Goal: Information Seeking & Learning: Find specific fact

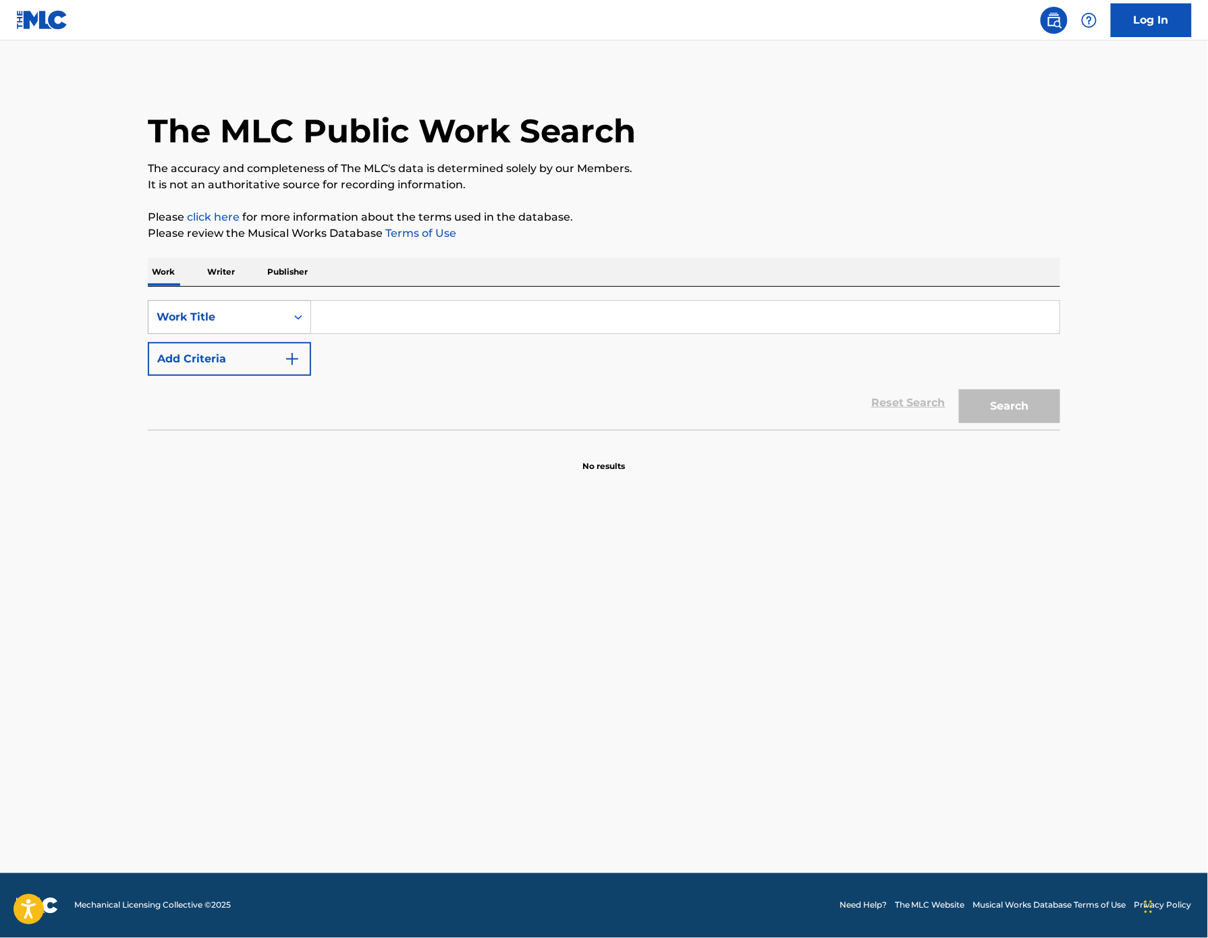
click at [157, 325] on div "Work Title" at bounding box center [217, 317] width 121 height 16
click at [148, 368] on div "MLC Song Code" at bounding box center [229, 351] width 162 height 34
click at [320, 333] on input "Search Form" at bounding box center [685, 317] width 748 height 32
paste input "B65437"
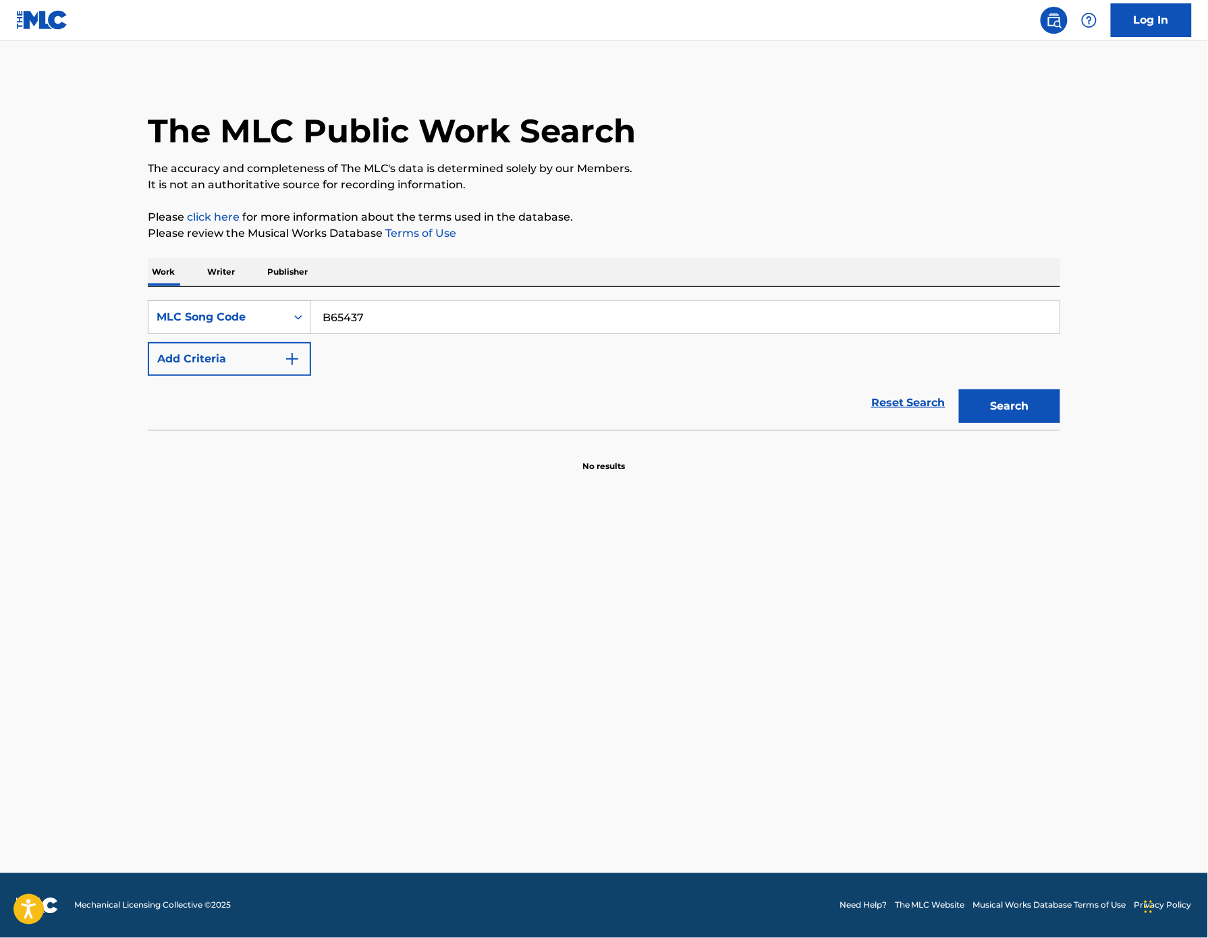
type input "B65437"
click at [1060, 423] on button "Search" at bounding box center [1009, 406] width 101 height 34
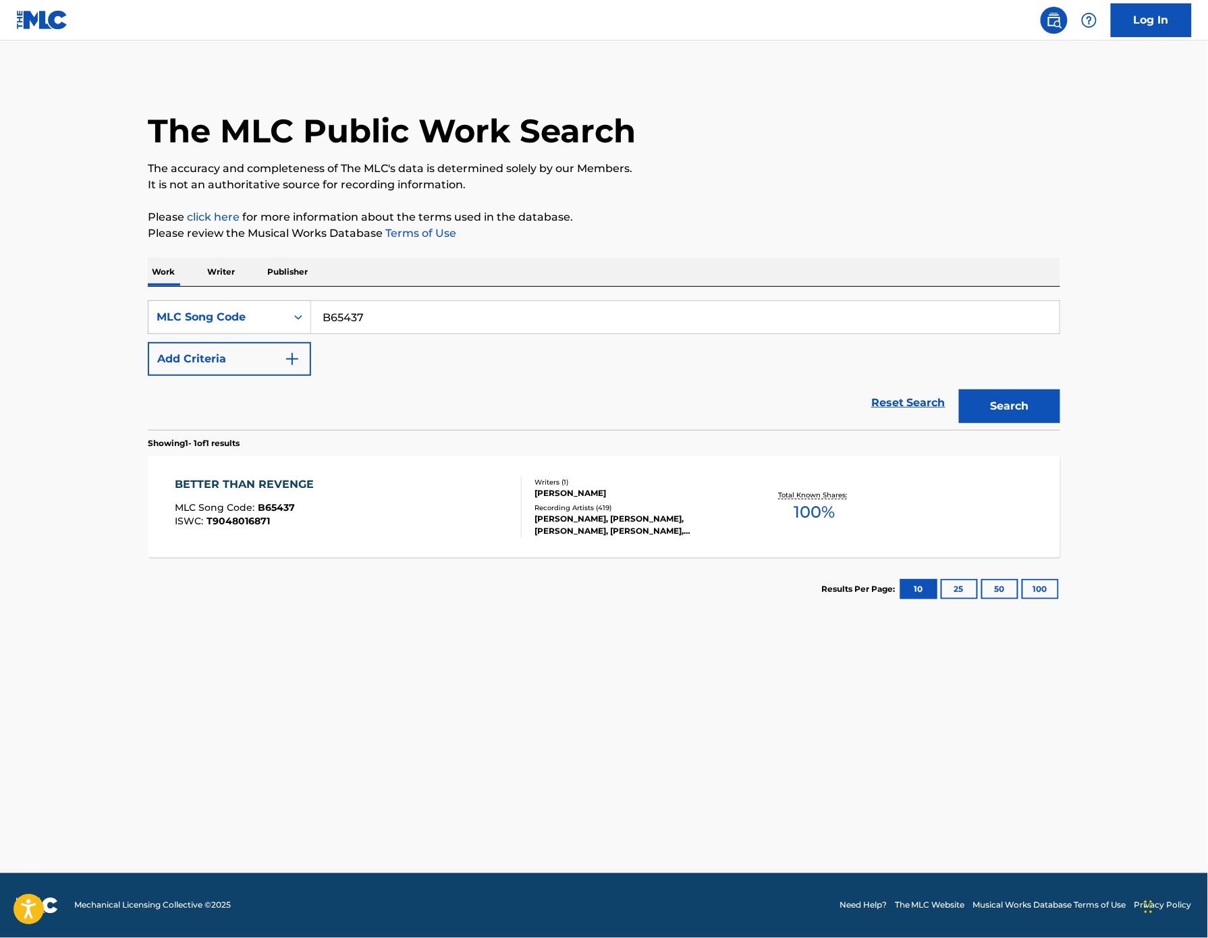
click at [190, 493] on div "BETTER THAN REVENGE" at bounding box center [248, 484] width 146 height 16
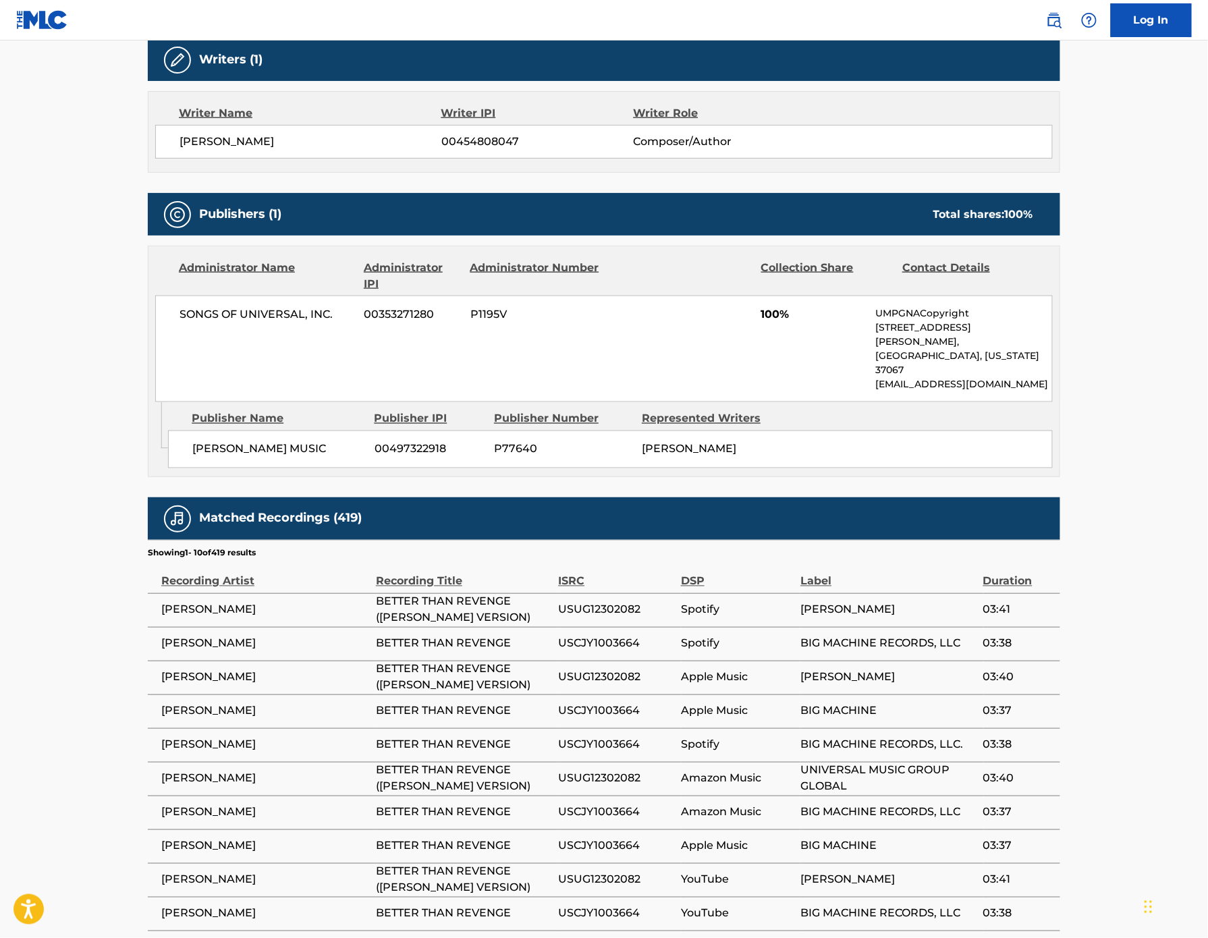
scroll to position [509, 0]
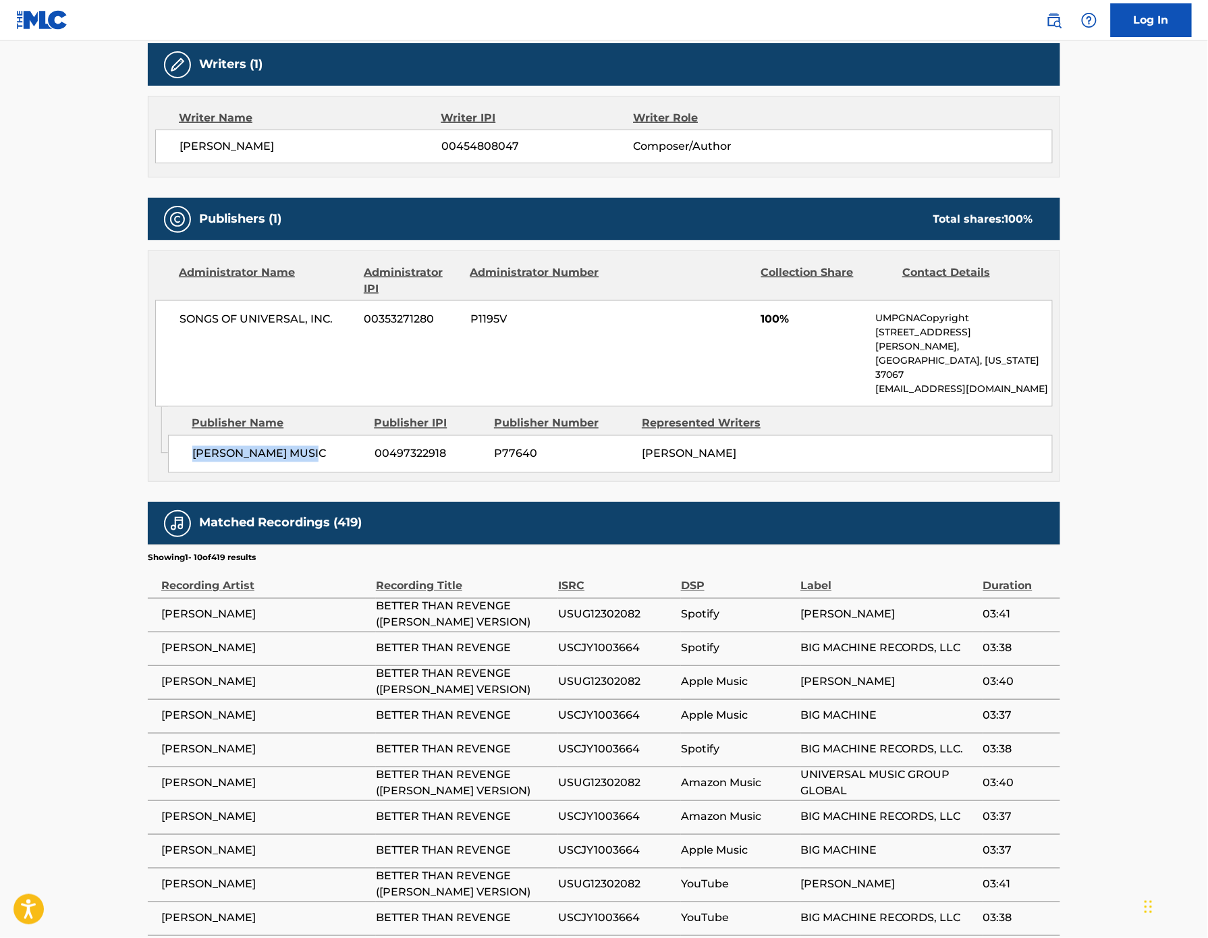
drag, startPoint x: 231, startPoint y: 533, endPoint x: 86, endPoint y: 518, distance: 145.2
click at [168, 473] on div "[PERSON_NAME] MUSIC 00497322918 P77640 [PERSON_NAME]" at bounding box center [610, 454] width 885 height 38
copy span "[PERSON_NAME] MUSIC"
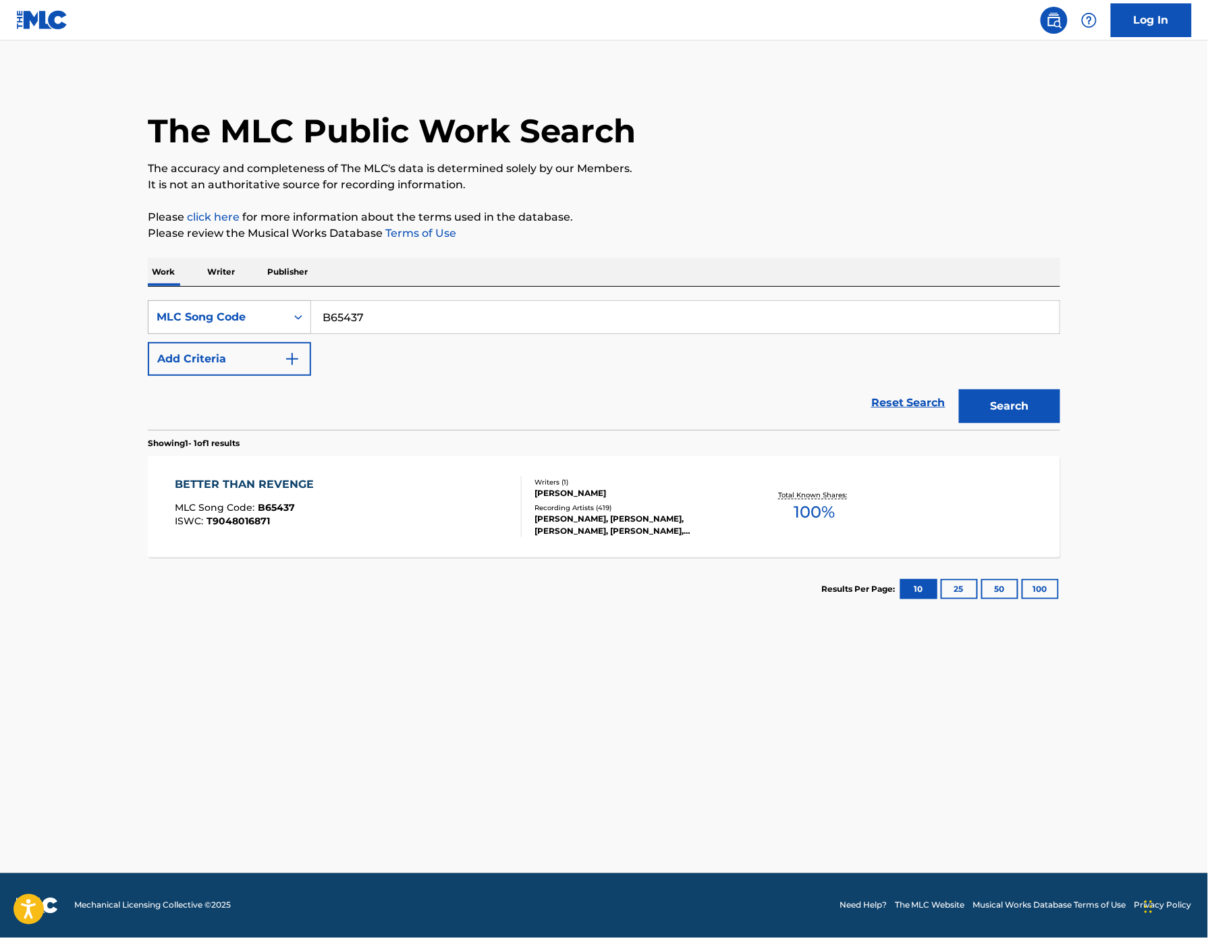
drag, startPoint x: 322, startPoint y: 356, endPoint x: 214, endPoint y: 355, distance: 108.0
click at [214, 334] on div "SearchWithCriteriafec2bd8c-5be4-4f4b-8a83-e8147737a53c MLC Song Code B65437" at bounding box center [604, 317] width 912 height 34
paste input "Y25920"
type input "Y25920"
click at [1060, 423] on button "Search" at bounding box center [1009, 406] width 101 height 34
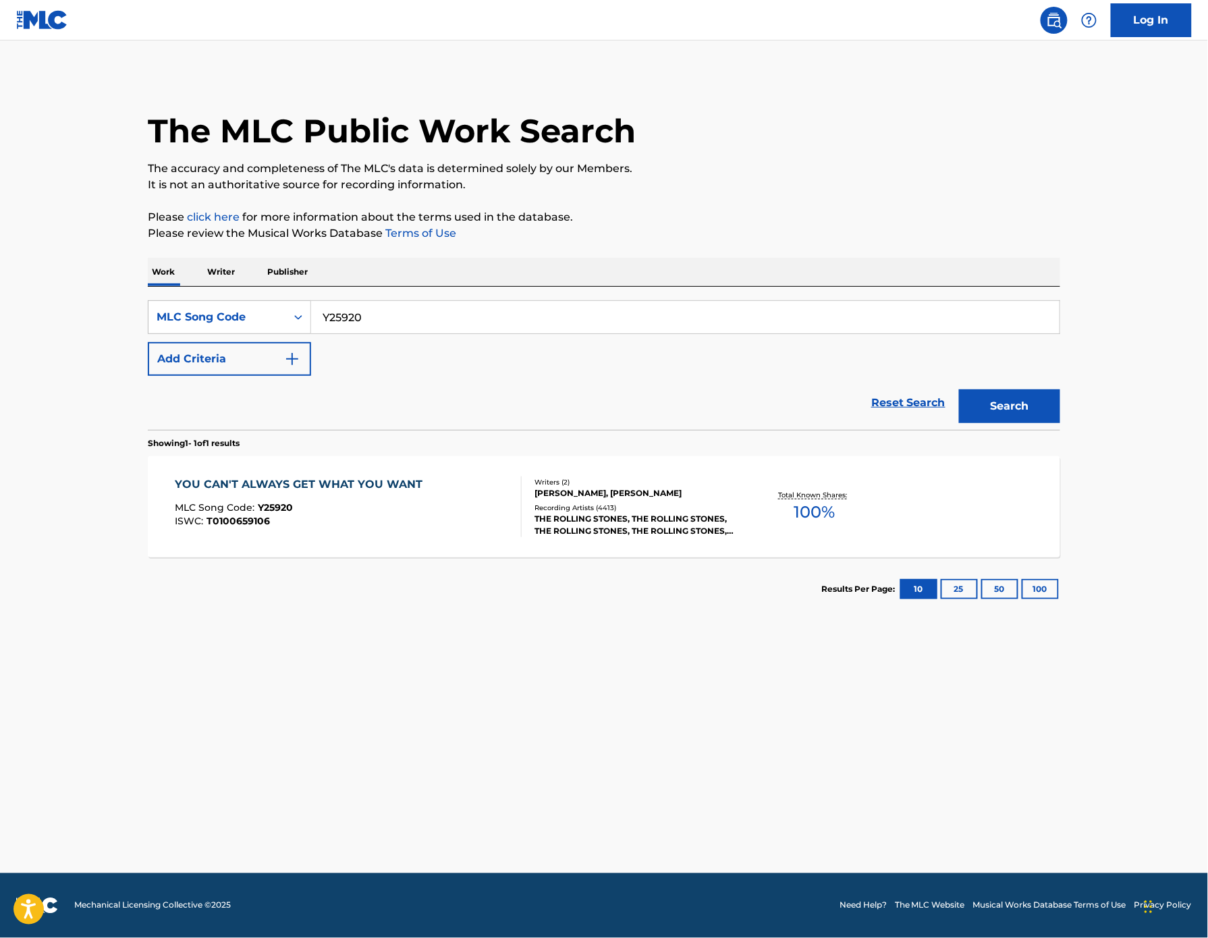
click at [232, 493] on div "YOU CAN'T ALWAYS GET WHAT YOU WANT" at bounding box center [302, 484] width 254 height 16
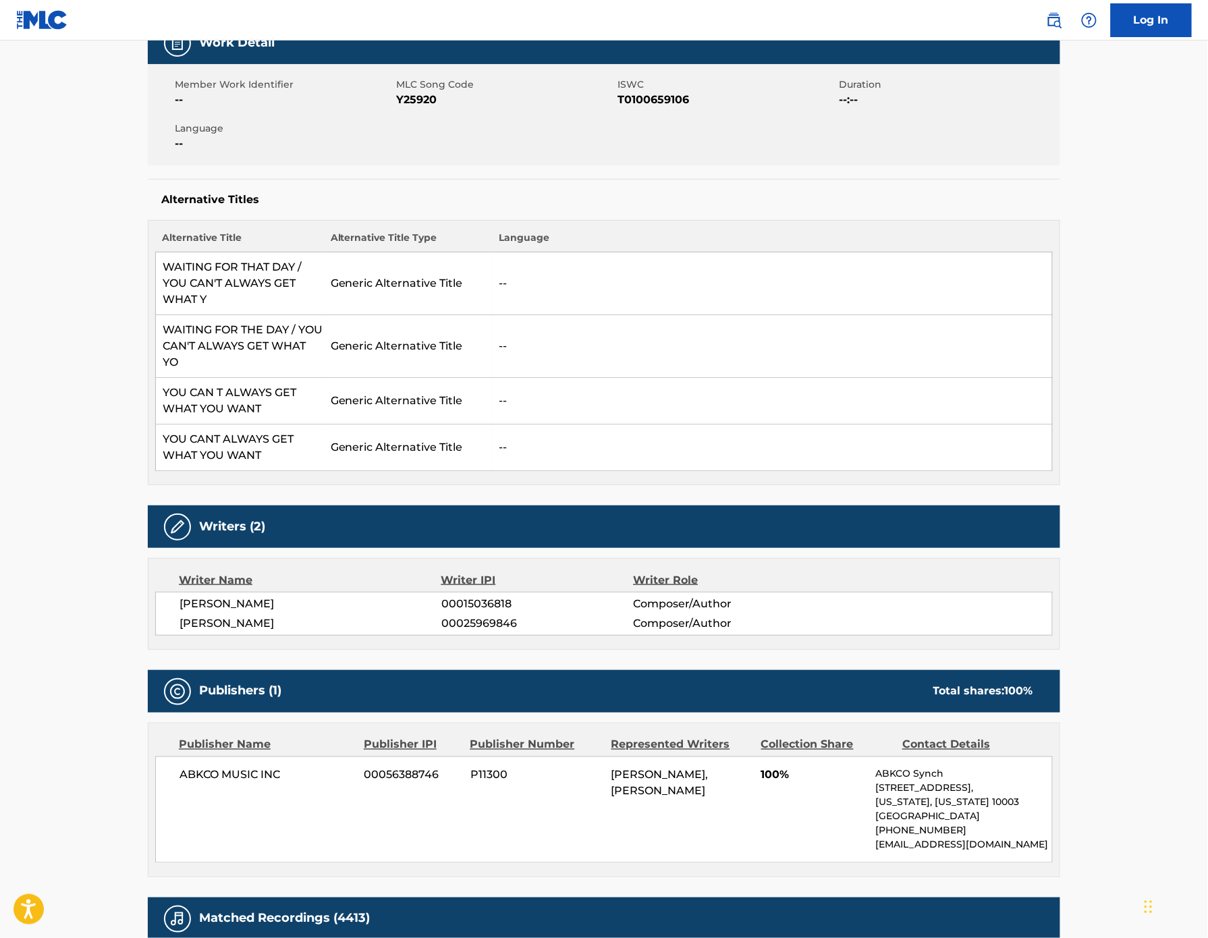
scroll to position [256, 0]
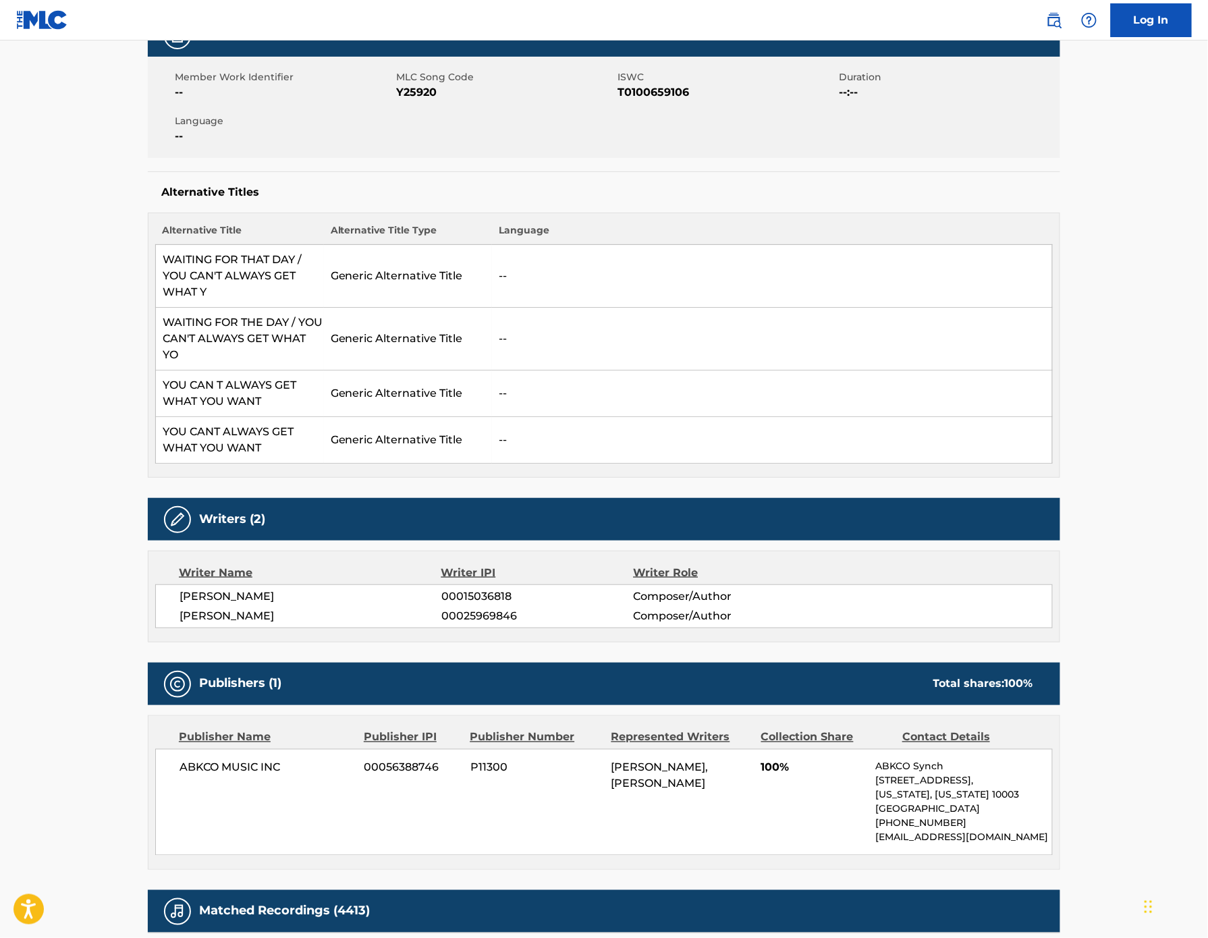
drag, startPoint x: 203, startPoint y: 657, endPoint x: 82, endPoint y: 636, distance: 123.4
click at [155, 628] on div "[PERSON_NAME] 00015036818 Composer/Author [PERSON_NAME] 00025969846 Composer/Au…" at bounding box center [603, 606] width 897 height 44
copy div "[PERSON_NAME] 00015036818 Composer/Author [PERSON_NAME]"
click at [308, 605] on span "[PERSON_NAME]" at bounding box center [310, 596] width 262 height 16
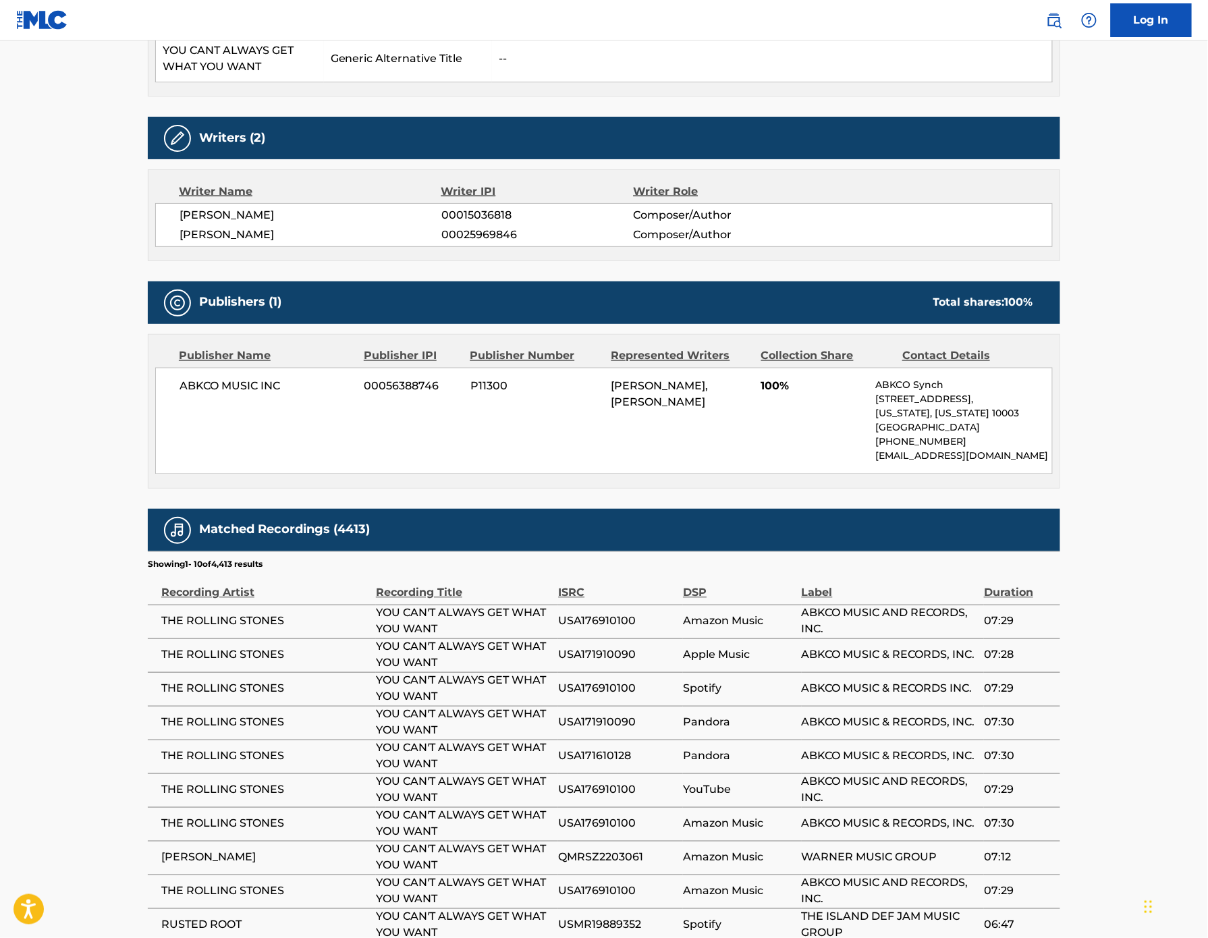
scroll to position [651, 0]
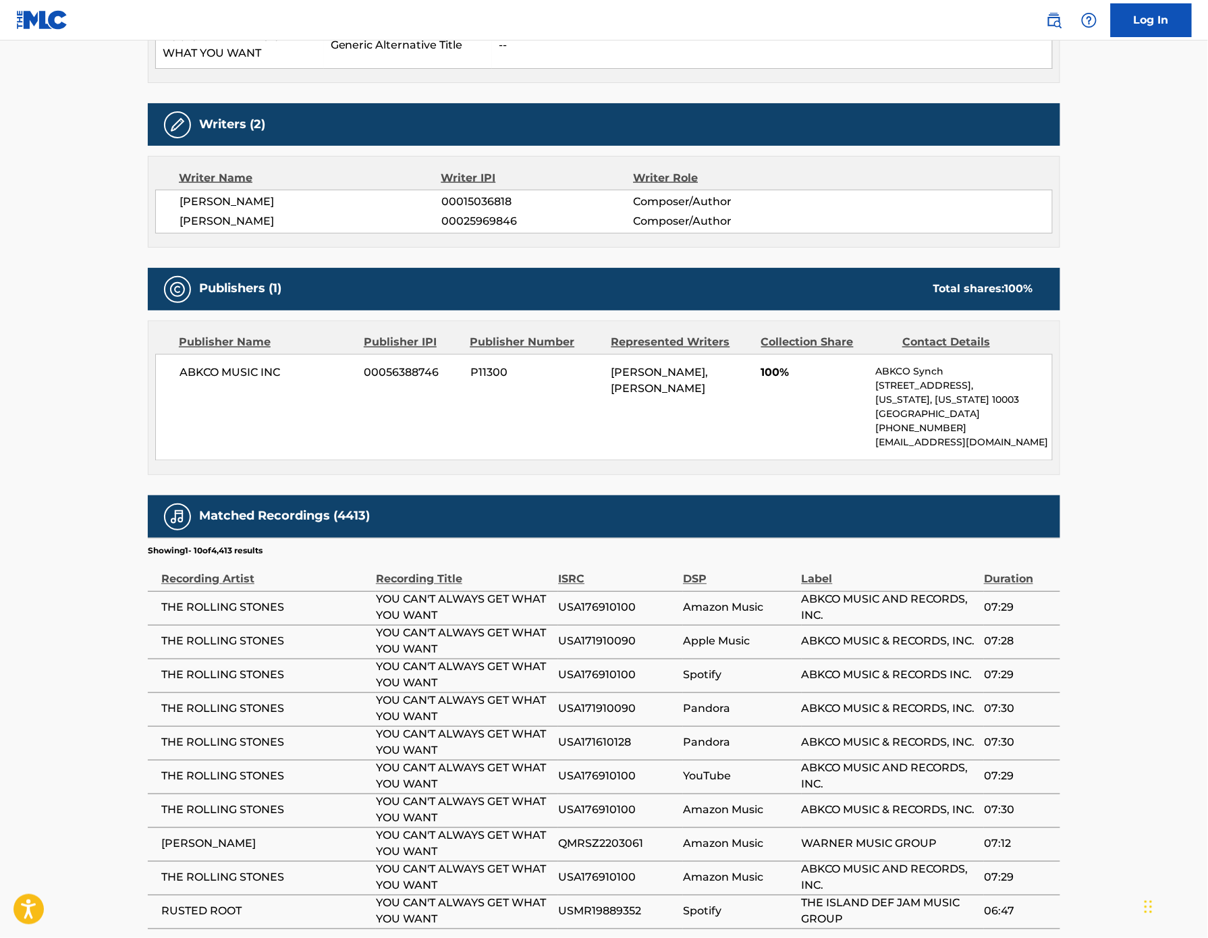
click at [470, 381] on span "P11300" at bounding box center [535, 373] width 131 height 16
copy span "P11300"
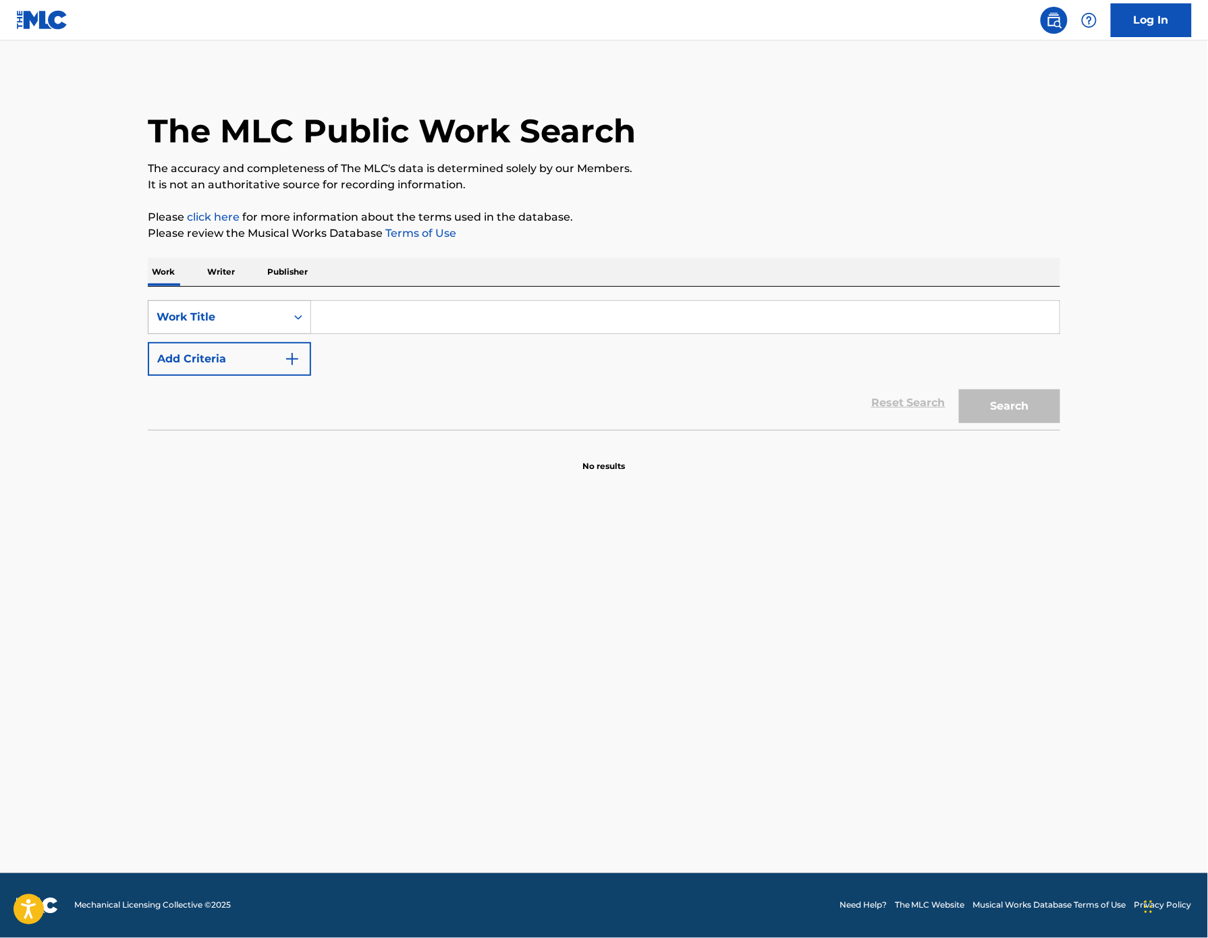
click at [182, 325] on div "Work Title" at bounding box center [217, 317] width 121 height 16
click at [167, 368] on div "MLC Song Code" at bounding box center [229, 351] width 162 height 34
click at [339, 333] on input "Search Form" at bounding box center [685, 317] width 748 height 32
paste input "I71190"
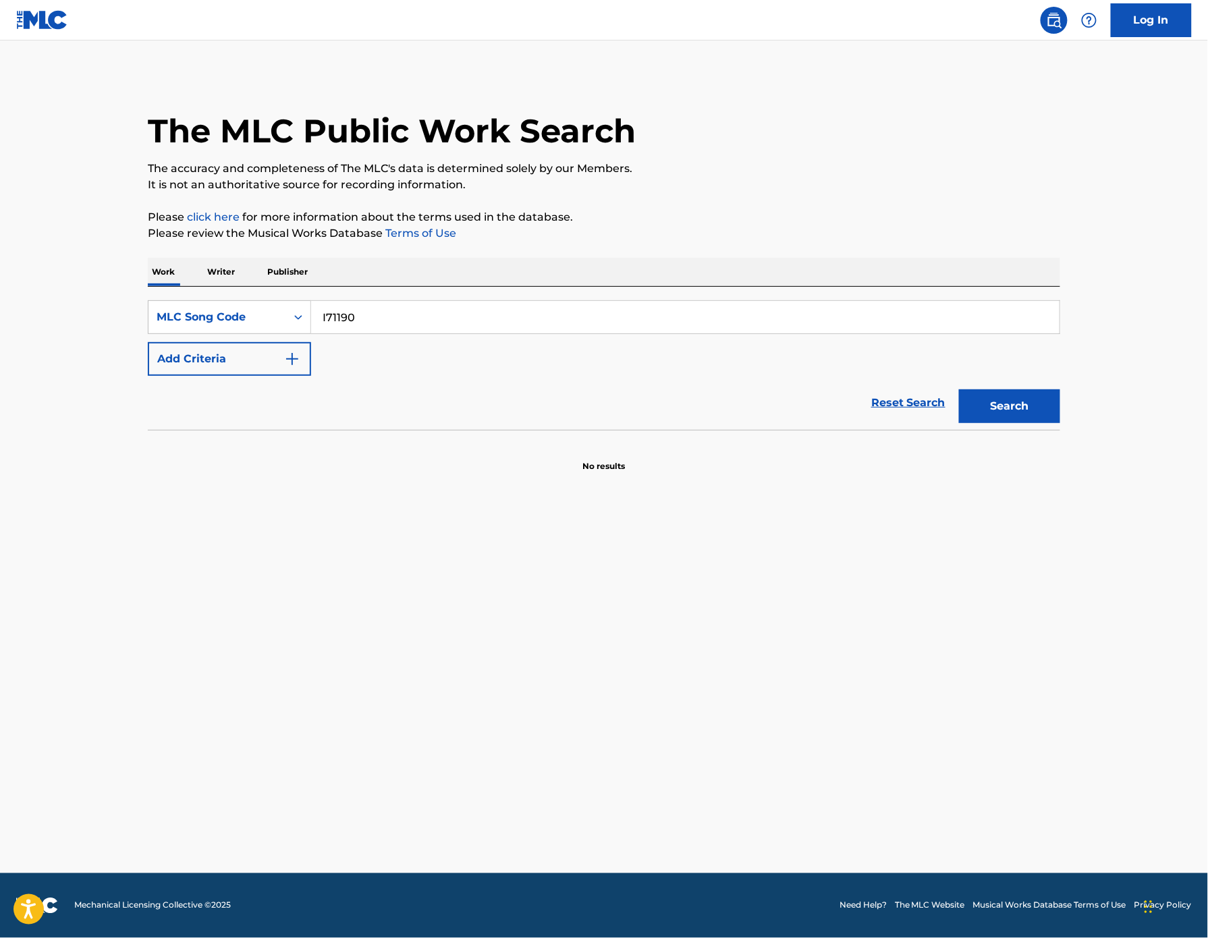
type input "I71190"
click at [1060, 423] on button "Search" at bounding box center [1009, 406] width 101 height 34
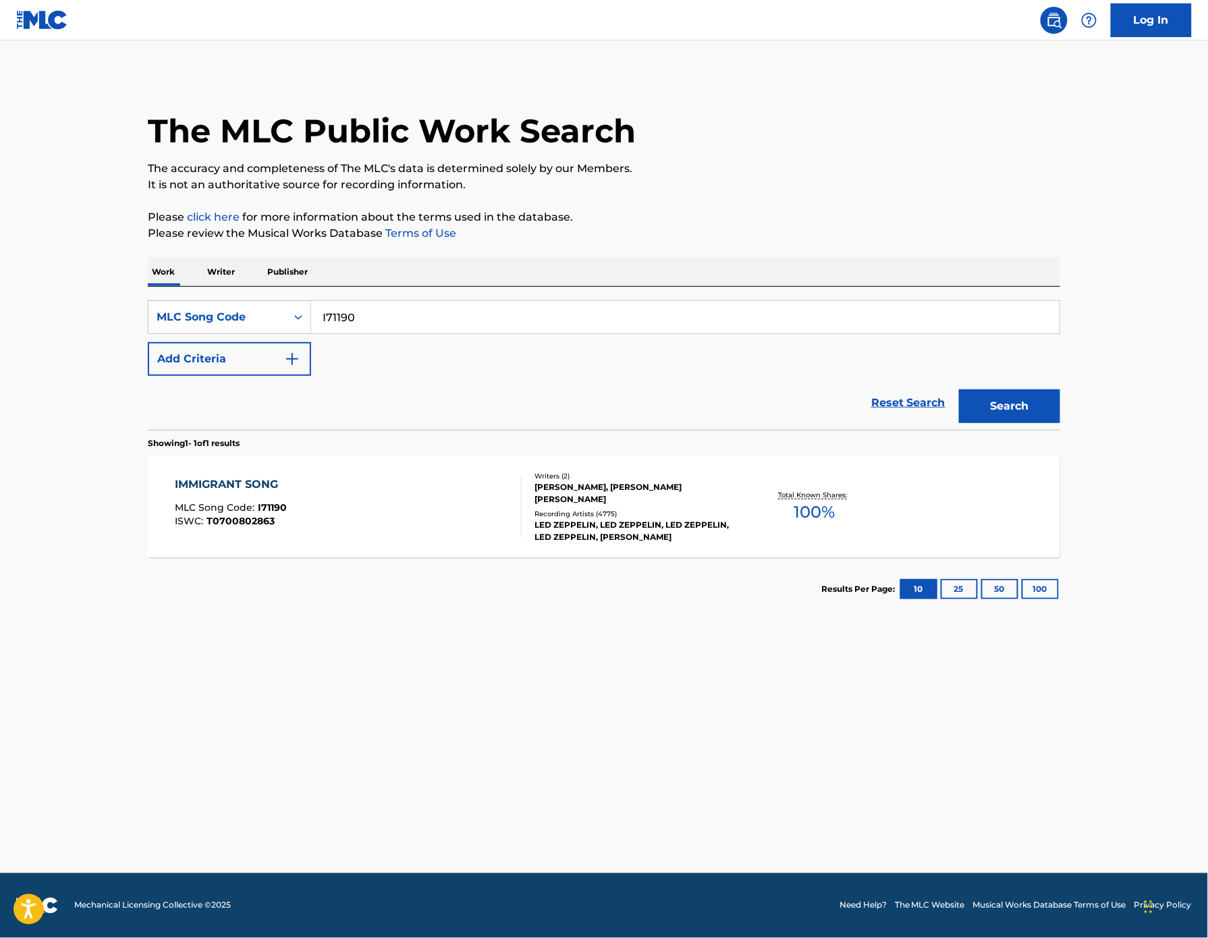
click at [175, 493] on div "IMMIGRANT SONG" at bounding box center [231, 484] width 112 height 16
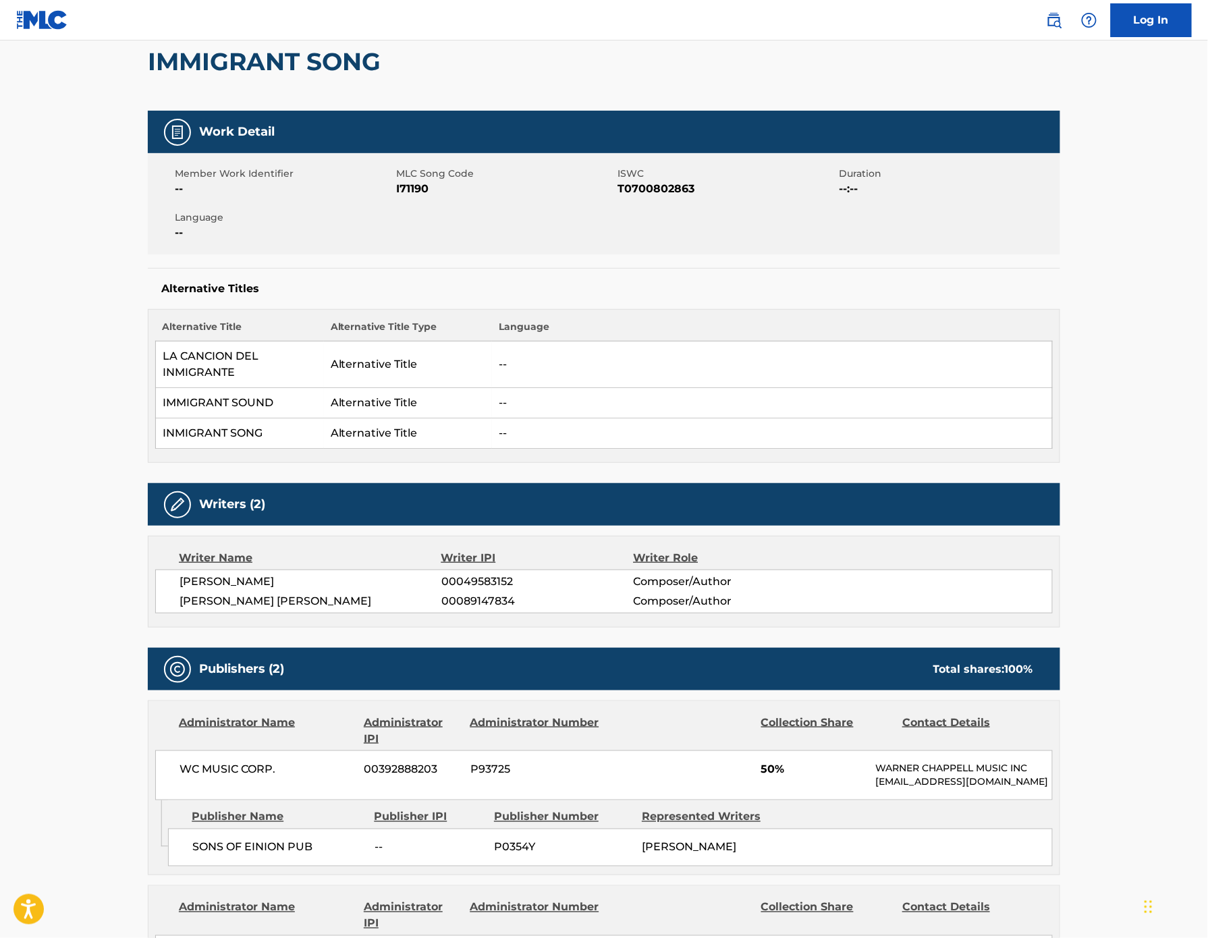
scroll to position [282, 0]
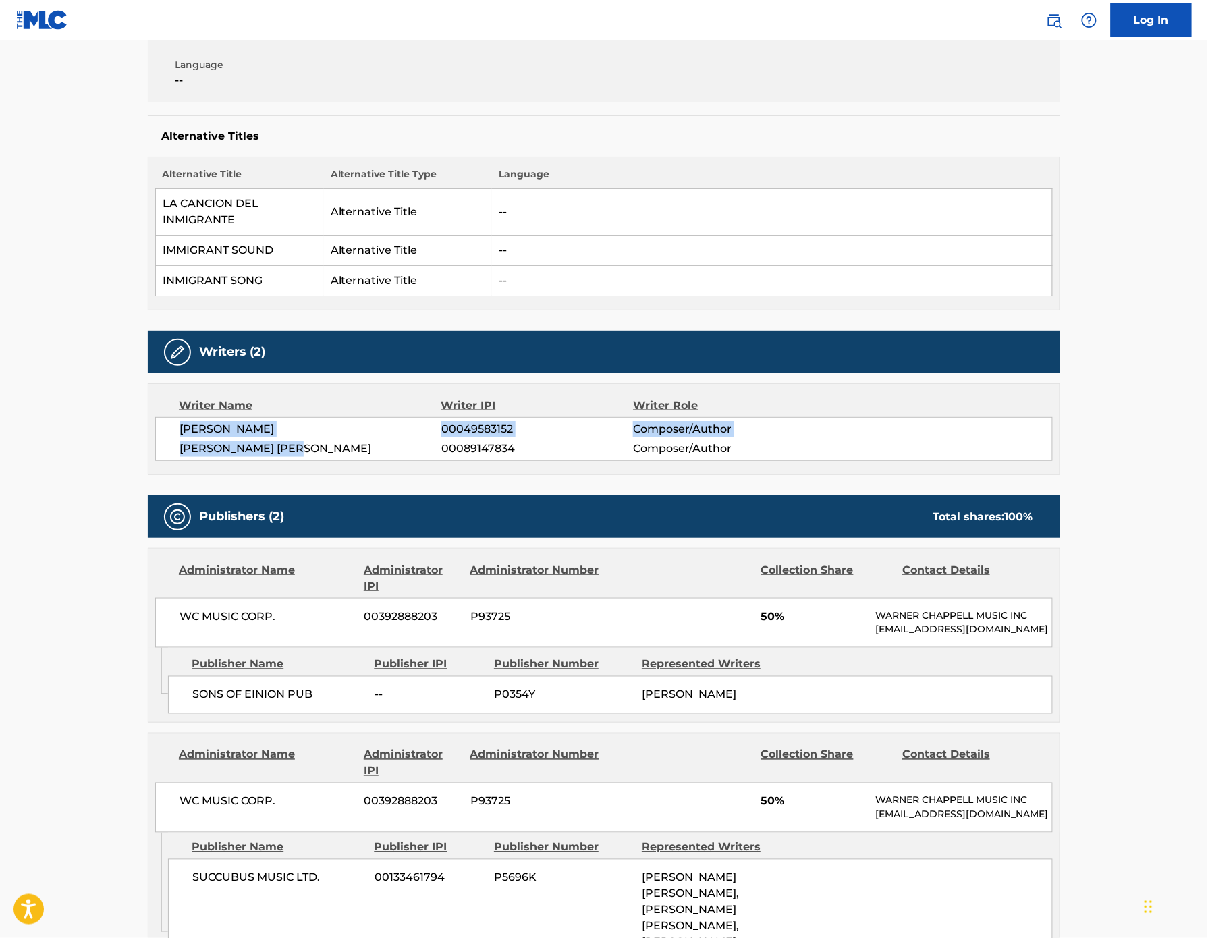
drag, startPoint x: 235, startPoint y: 532, endPoint x: 84, endPoint y: 501, distance: 154.3
click at [155, 461] on div "ROBERT PLANT 00049583152 Composer/Author JAMES PATRICK PAGE 00089147834 Compose…" at bounding box center [603, 439] width 897 height 44
copy div "ROBERT PLANT 00049583152 Composer/Author JAMES PATRICK PAGE"
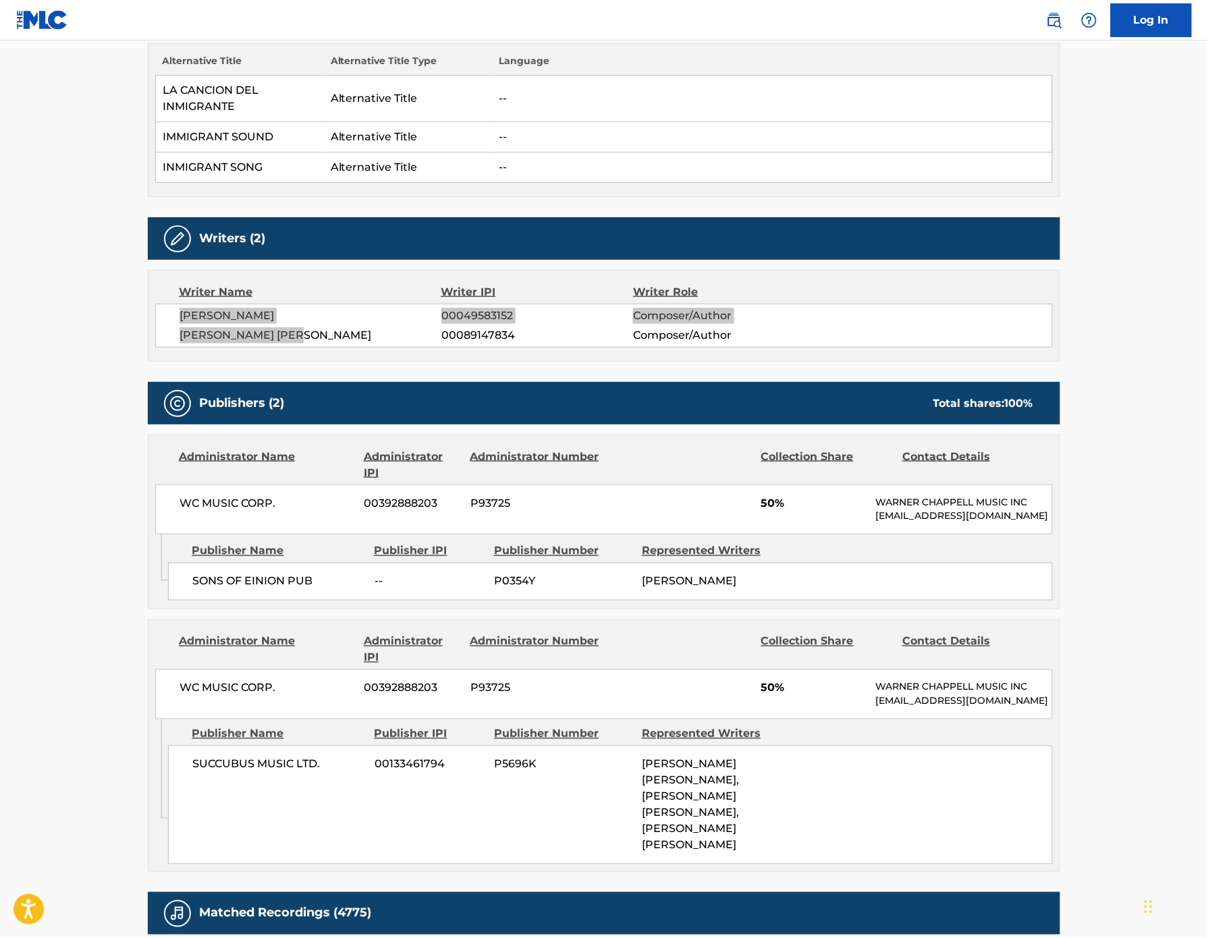
scroll to position [387, 0]
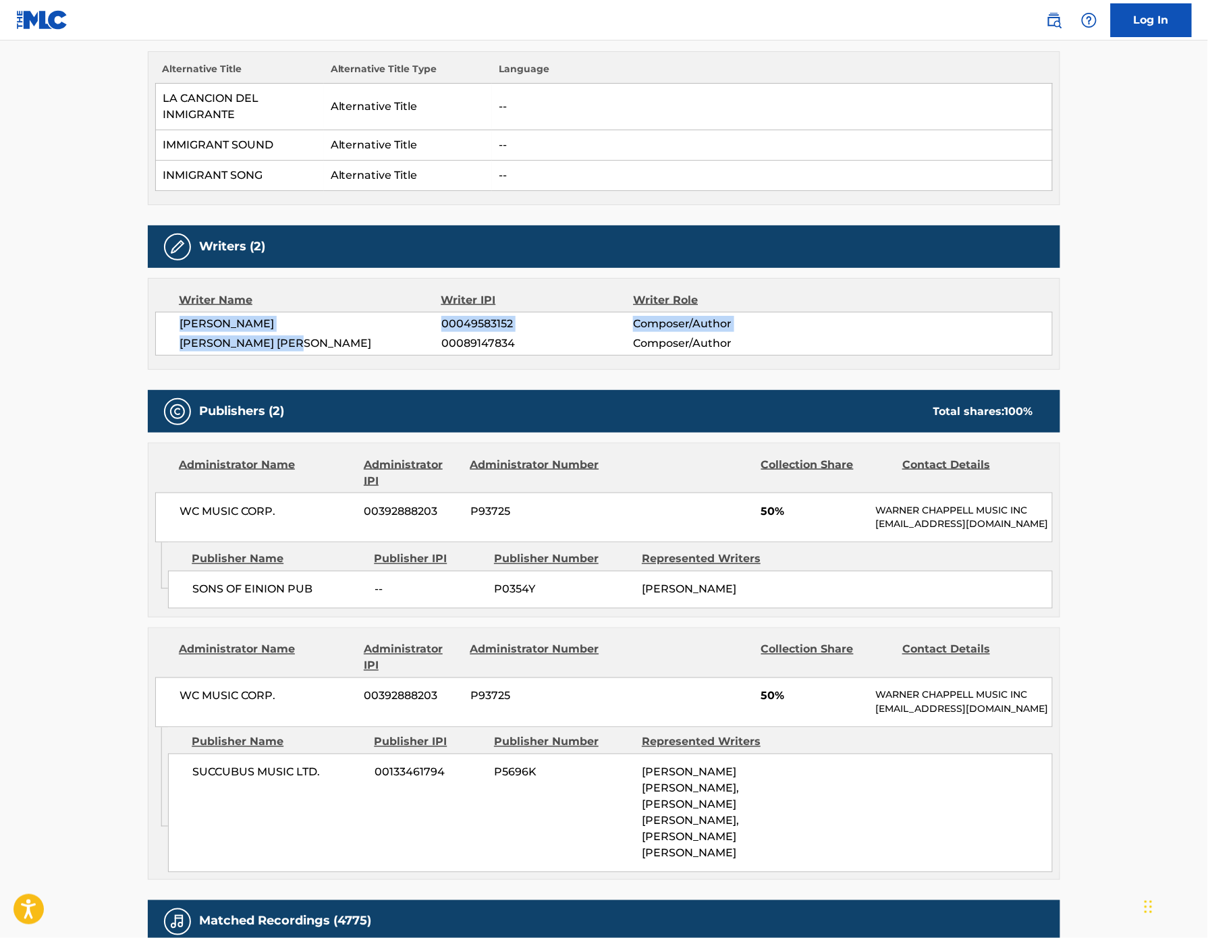
click at [499, 598] on span "P0354Y" at bounding box center [563, 590] width 138 height 16
copy span "P0354Y"
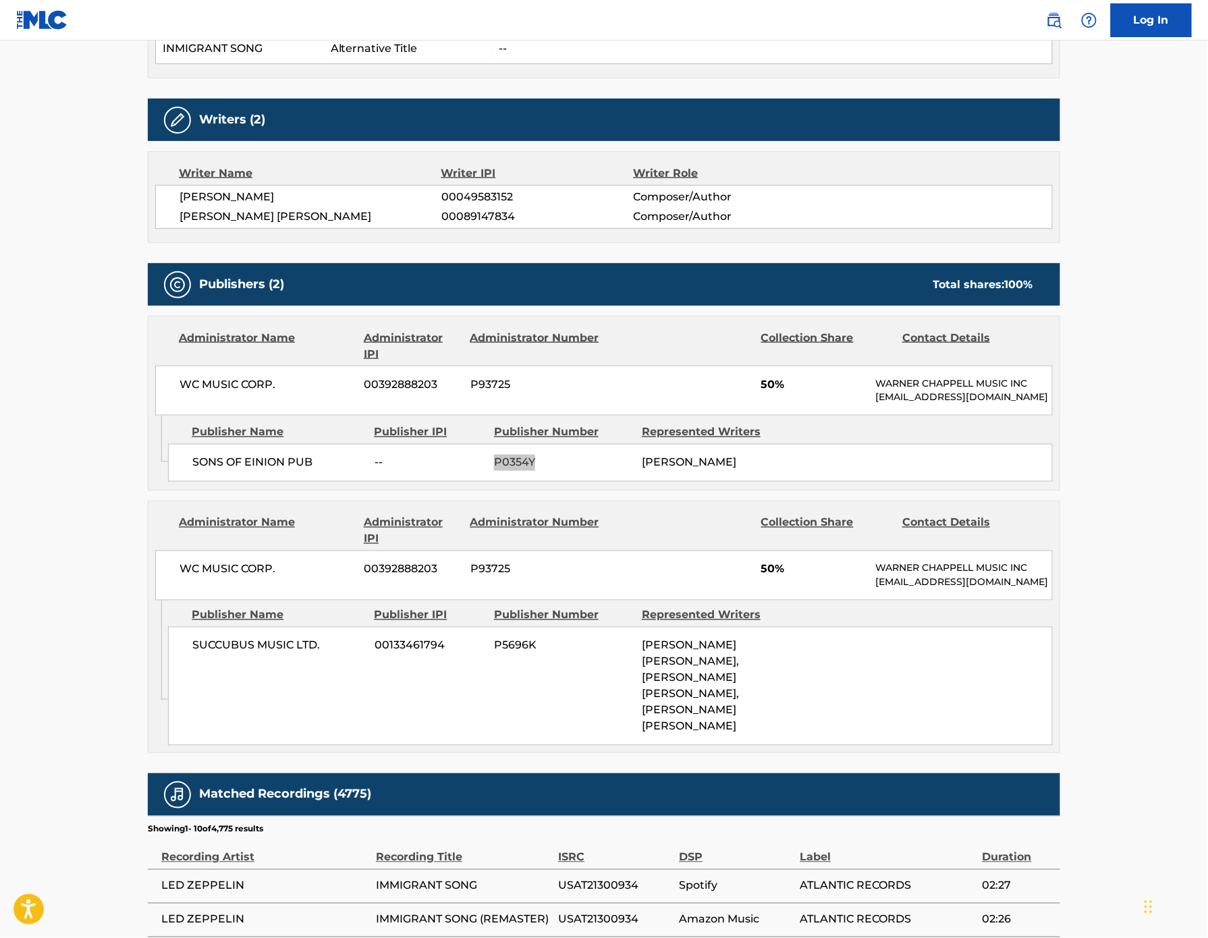
scroll to position [528, 0]
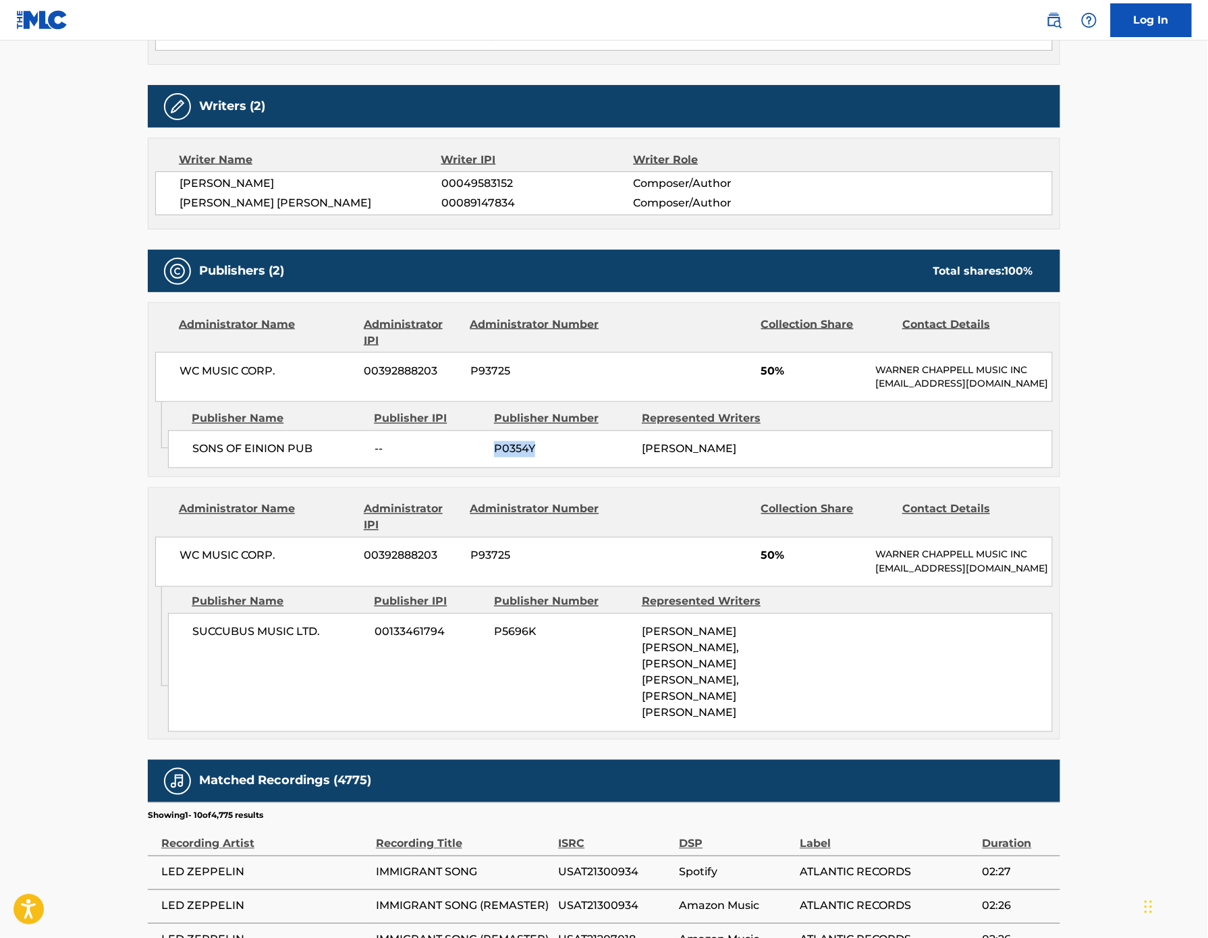
click at [495, 640] on span "P5696K" at bounding box center [563, 632] width 138 height 16
copy span "P5696K"
click at [495, 457] on span "P0354Y" at bounding box center [563, 449] width 138 height 16
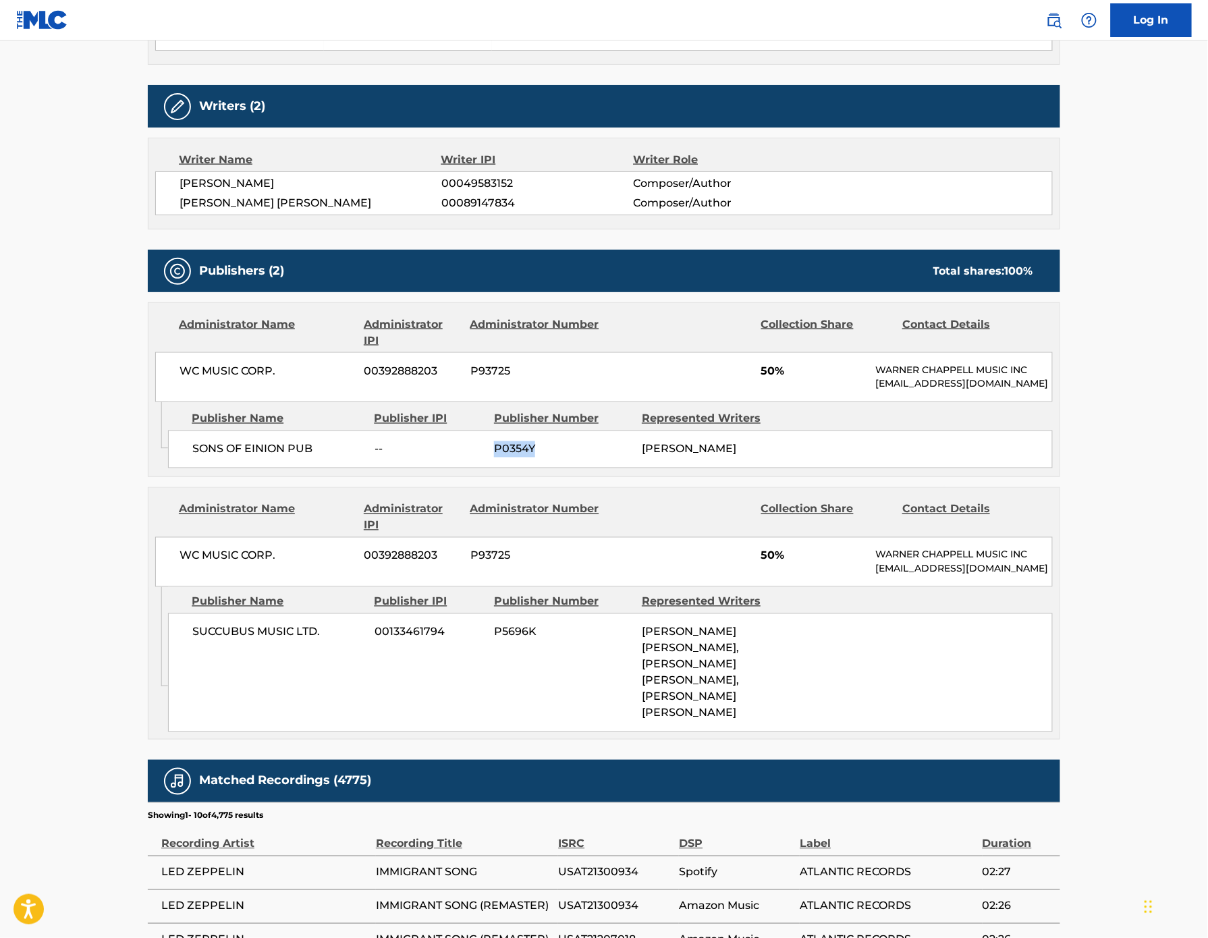
copy span "P0354Y"
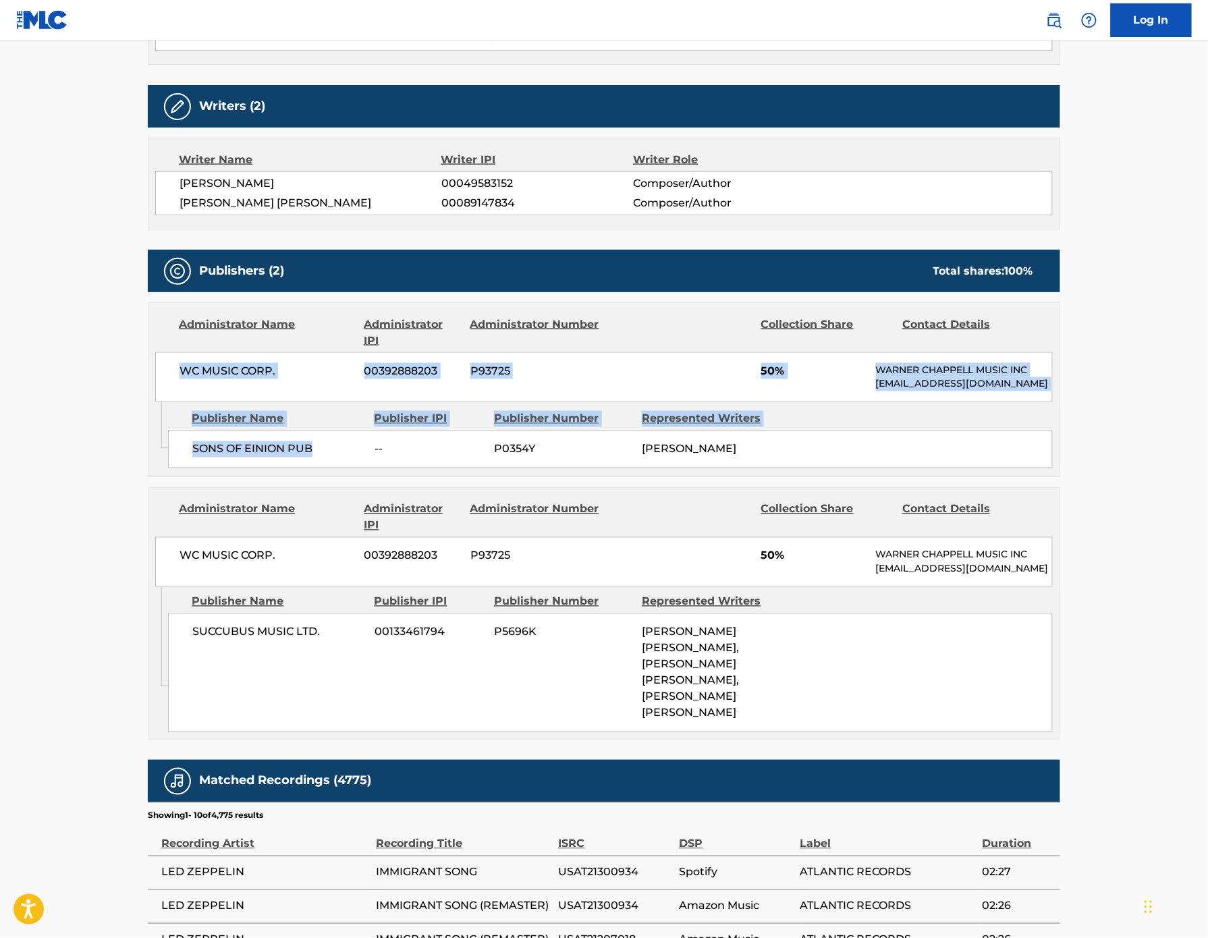
drag, startPoint x: 243, startPoint y: 538, endPoint x: 6, endPoint y: 451, distance: 252.1
click at [6, 451] on main "< Back to public search results Copy work link IMMIGRANT SONG Work Detail Membe…" at bounding box center [604, 388] width 1208 height 1750
copy div "WC MUSIC CORP. 00392888203 P93725 50% WARNER CHAPPELL MUSIC INC MLC_Inquiries@w…"
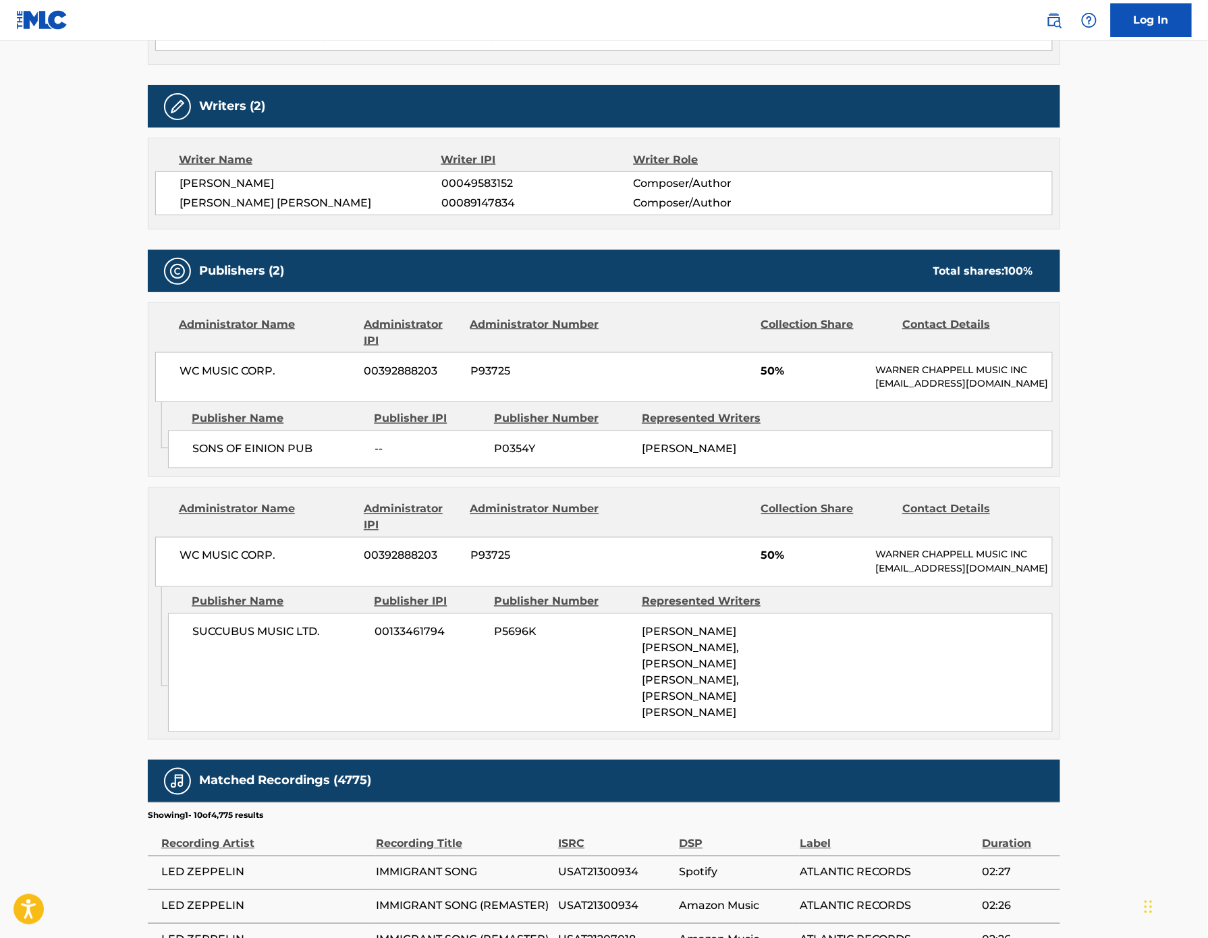
click at [505, 640] on span "P5696K" at bounding box center [563, 632] width 138 height 16
copy span "P5696K"
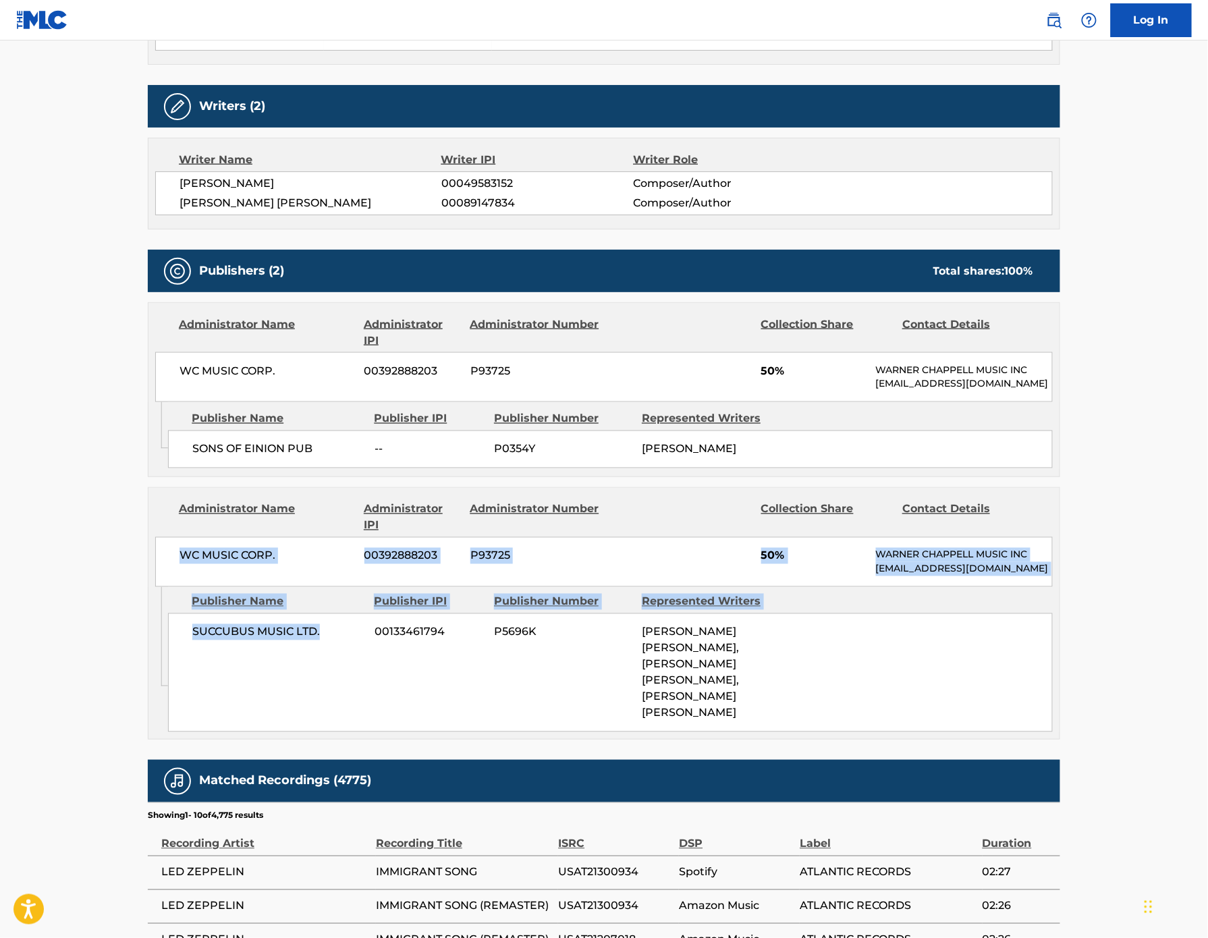
drag, startPoint x: 255, startPoint y: 720, endPoint x: 68, endPoint y: 628, distance: 208.2
click at [148, 628] on div "Administrator Name Administrator IPI Administrator Number Collection Share Cont…" at bounding box center [604, 613] width 912 height 252
copy div "WC MUSIC CORP. 00392888203 P93725 50% WARNER CHAPPELL MUSIC INC MLC_Inquiries@w…"
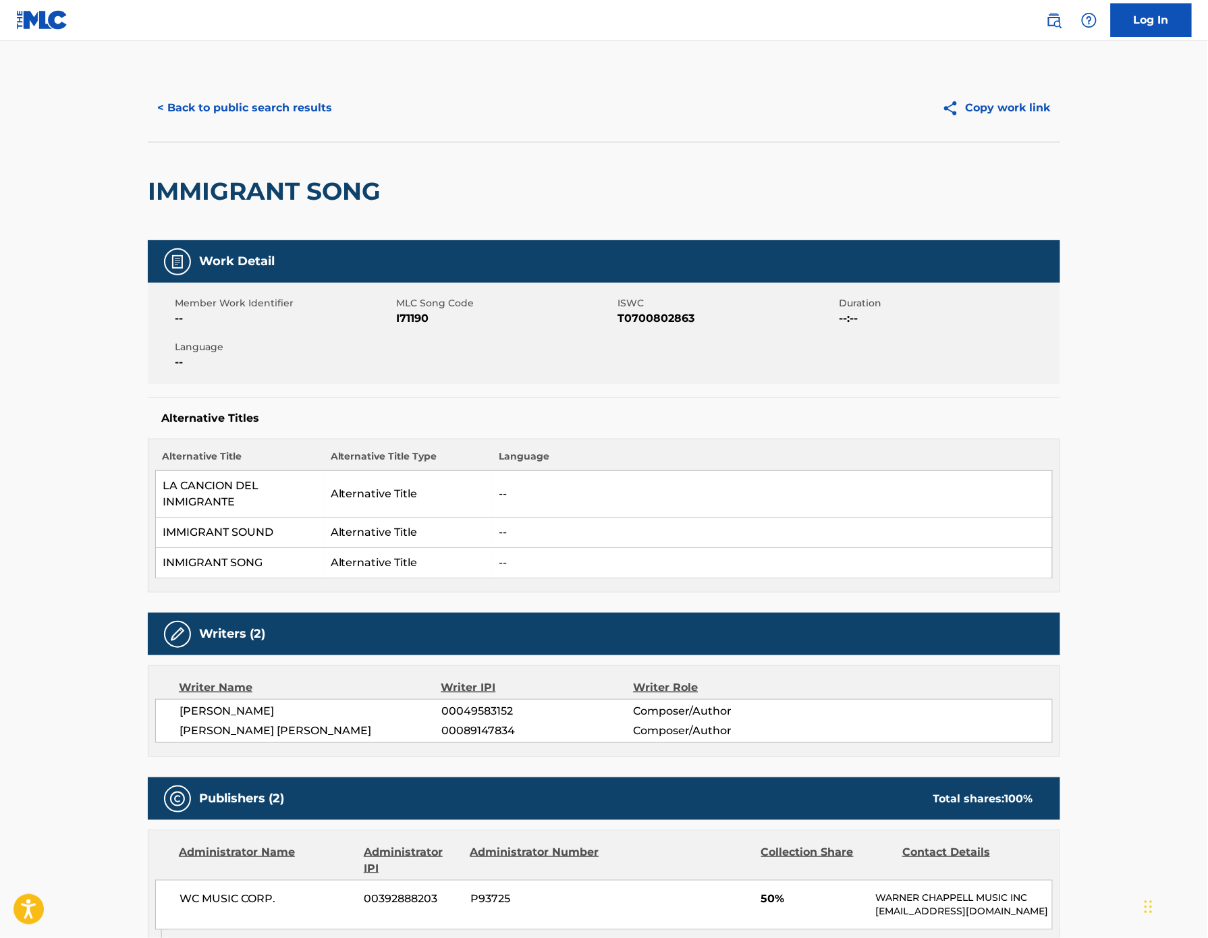
scroll to position [0, 0]
click at [148, 114] on button "< Back to public search results" at bounding box center [245, 108] width 194 height 34
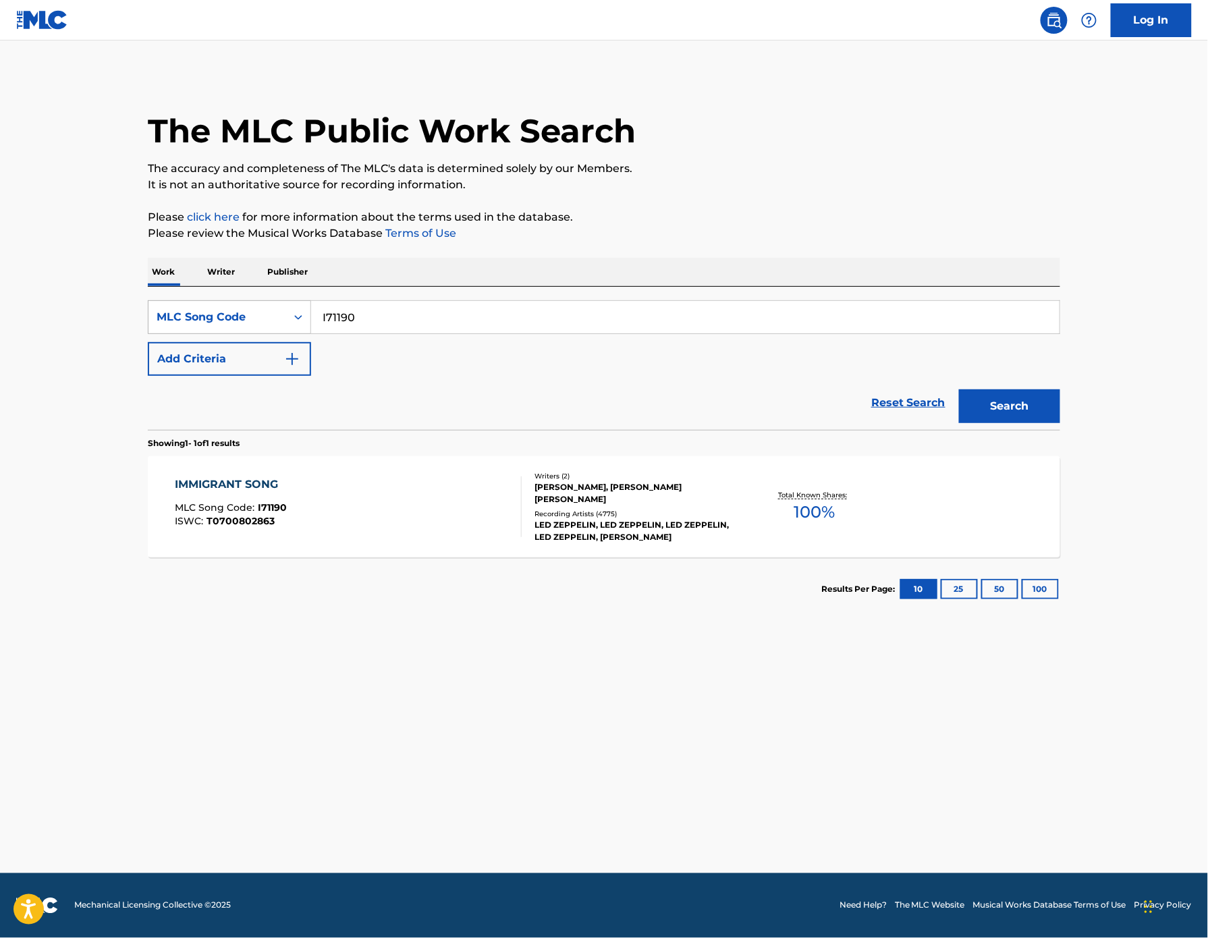
click at [157, 325] on div "MLC Song Code" at bounding box center [217, 317] width 121 height 16
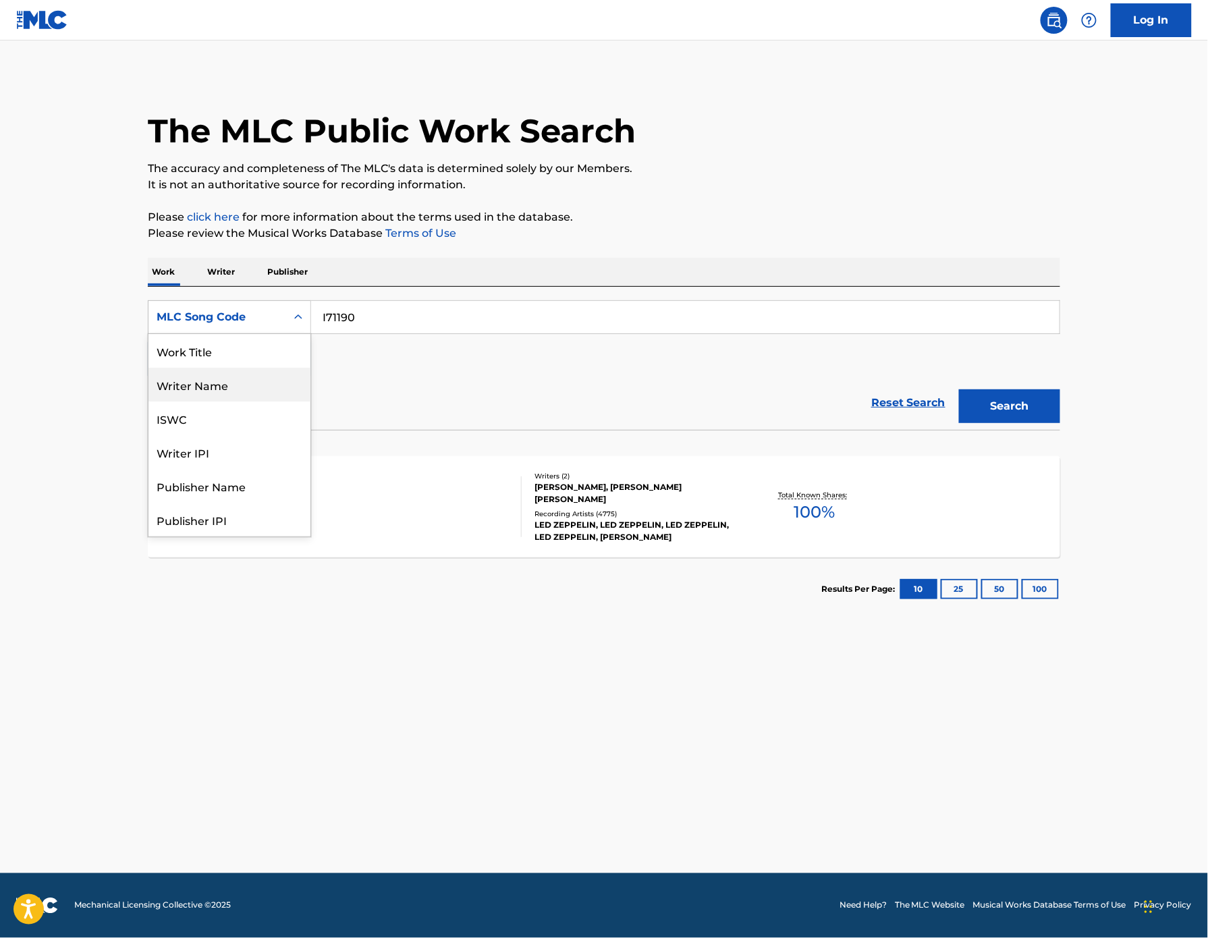
click at [148, 401] on div "Writer Name" at bounding box center [229, 385] width 162 height 34
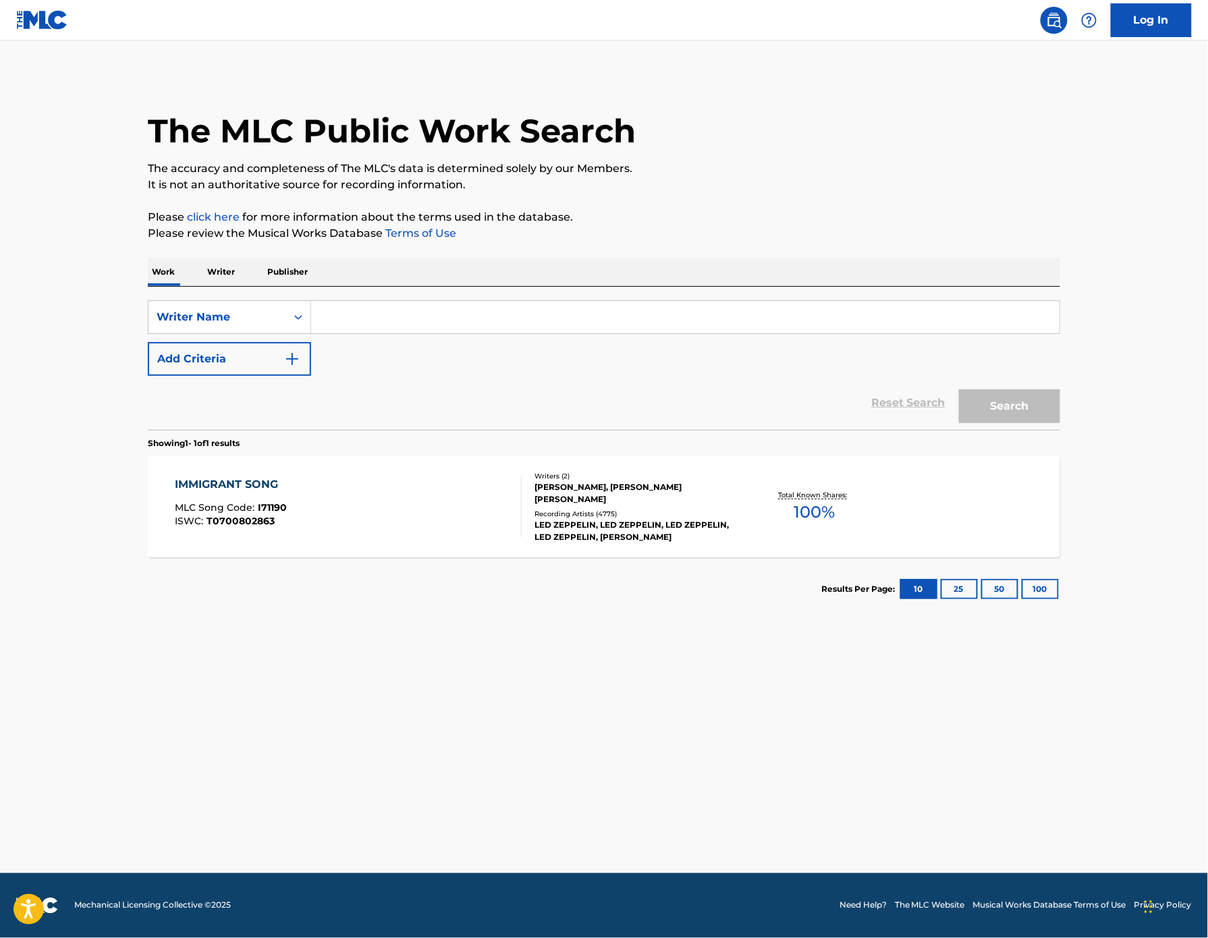
click at [311, 333] on input "Search Form" at bounding box center [685, 317] width 748 height 32
paste input "FAULKNER"
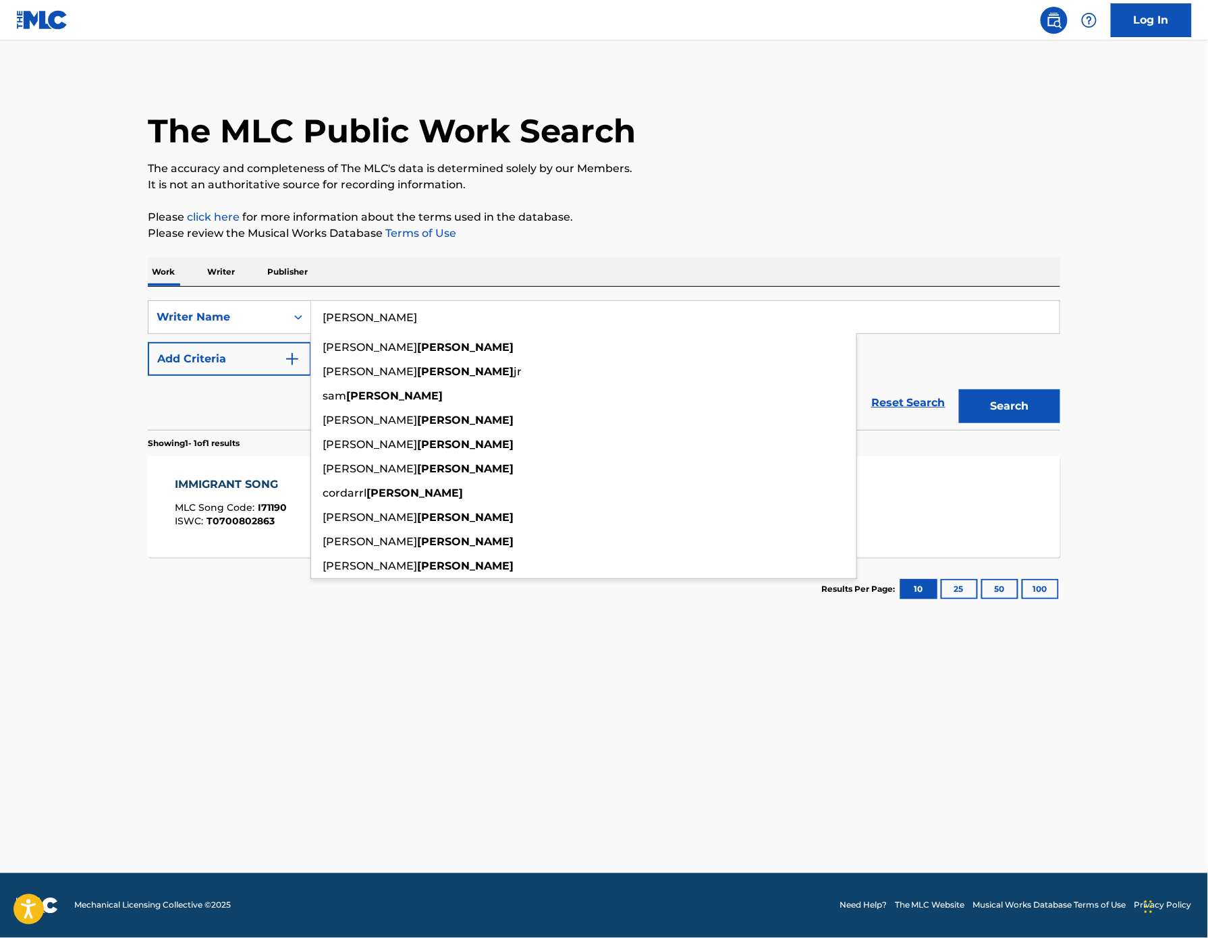
click at [1060, 423] on button "Search" at bounding box center [1009, 406] width 101 height 34
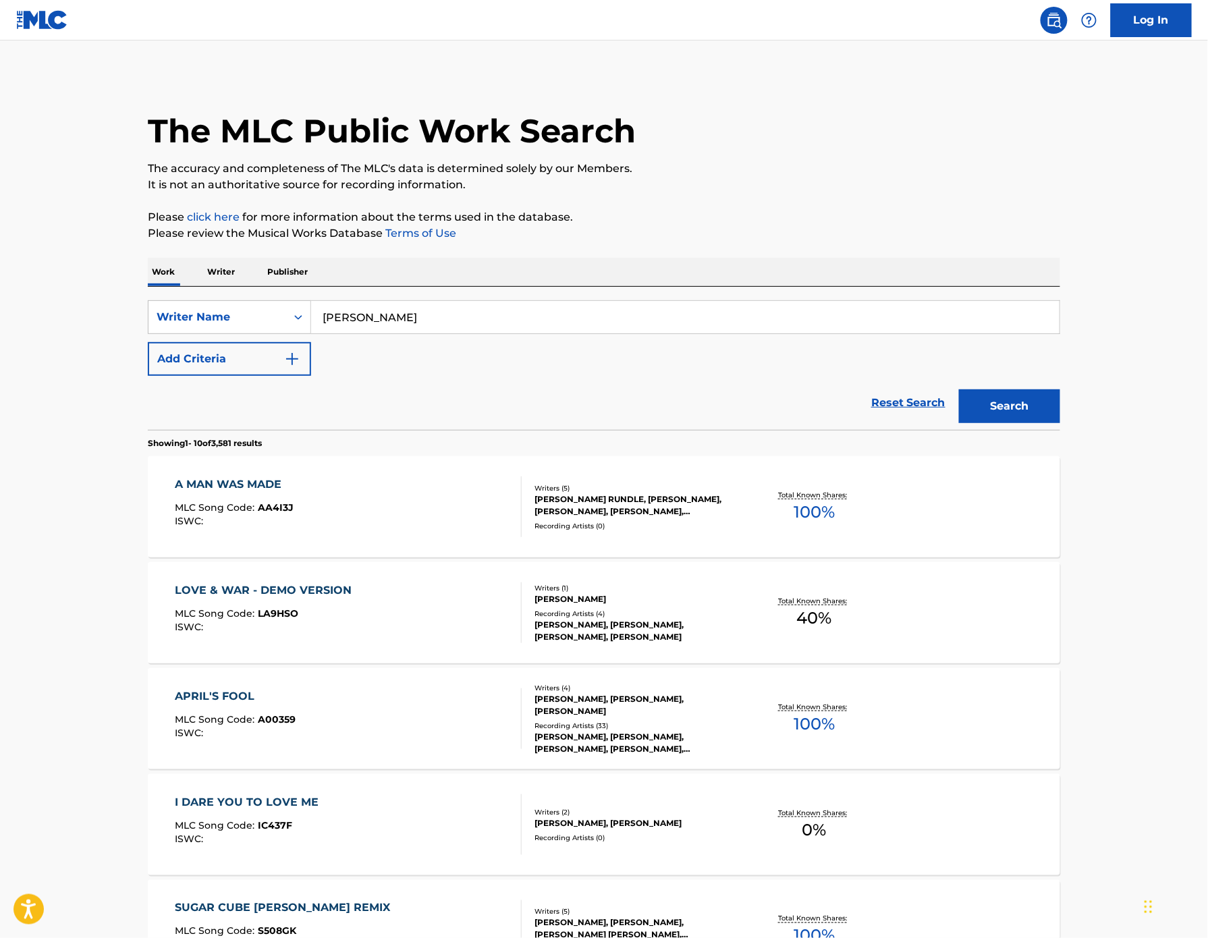
click at [311, 333] on input "FAULKNER" at bounding box center [685, 317] width 748 height 32
click at [1060, 423] on button "Search" at bounding box center [1009, 406] width 101 height 34
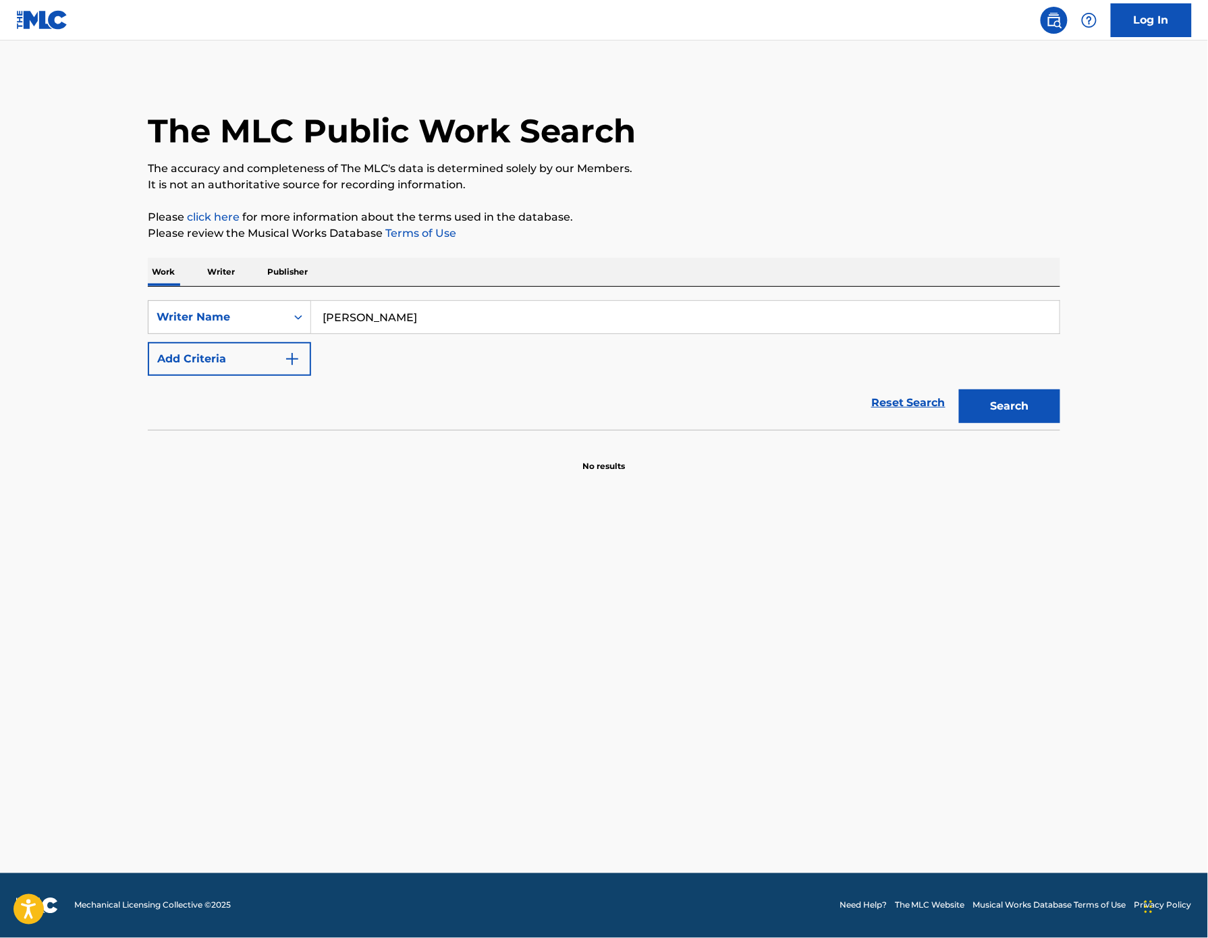
drag, startPoint x: 364, startPoint y: 352, endPoint x: 127, endPoint y: 317, distance: 240.1
click at [148, 317] on div "Work Writer Publisher SearchWithCriteria3aaf9a1c-00c4-4571-8516-5c1784b6663b Wr…" at bounding box center [604, 365] width 912 height 215
paste input "ADAM PEDD"
type input "ADAM PEDDER"
click at [1060, 423] on button "Search" at bounding box center [1009, 406] width 101 height 34
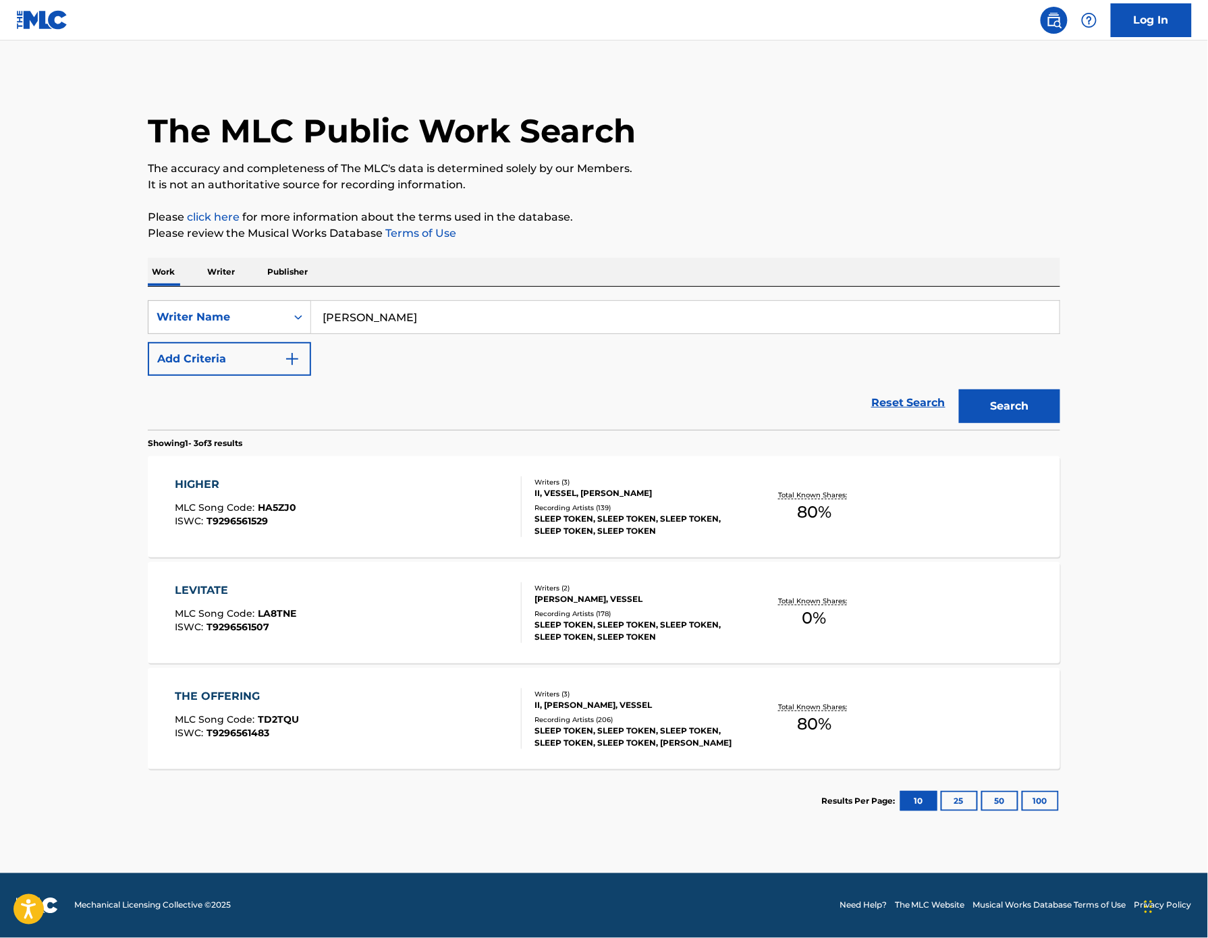
scroll to position [55, 0]
click at [175, 482] on div "HIGHER" at bounding box center [235, 484] width 121 height 16
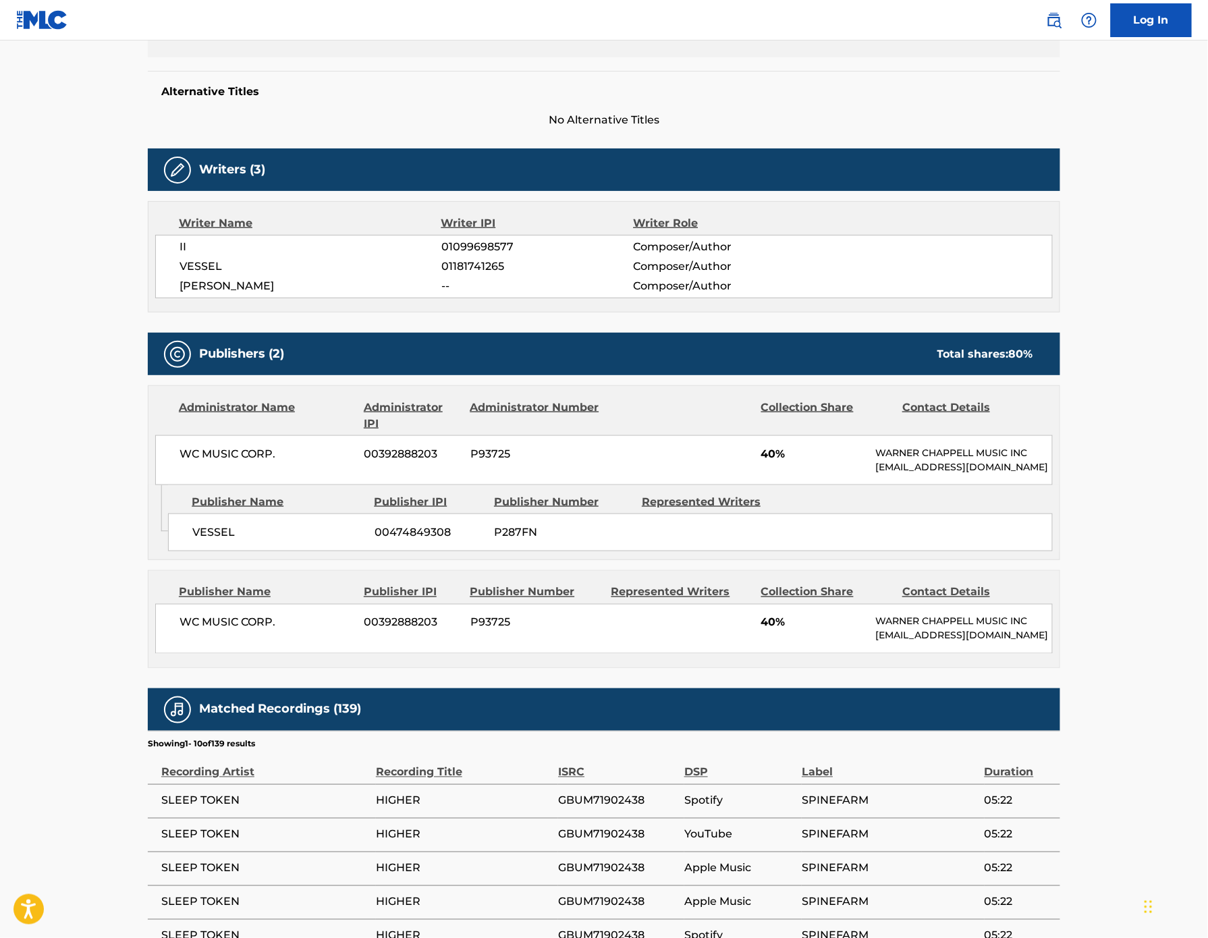
scroll to position [343, 0]
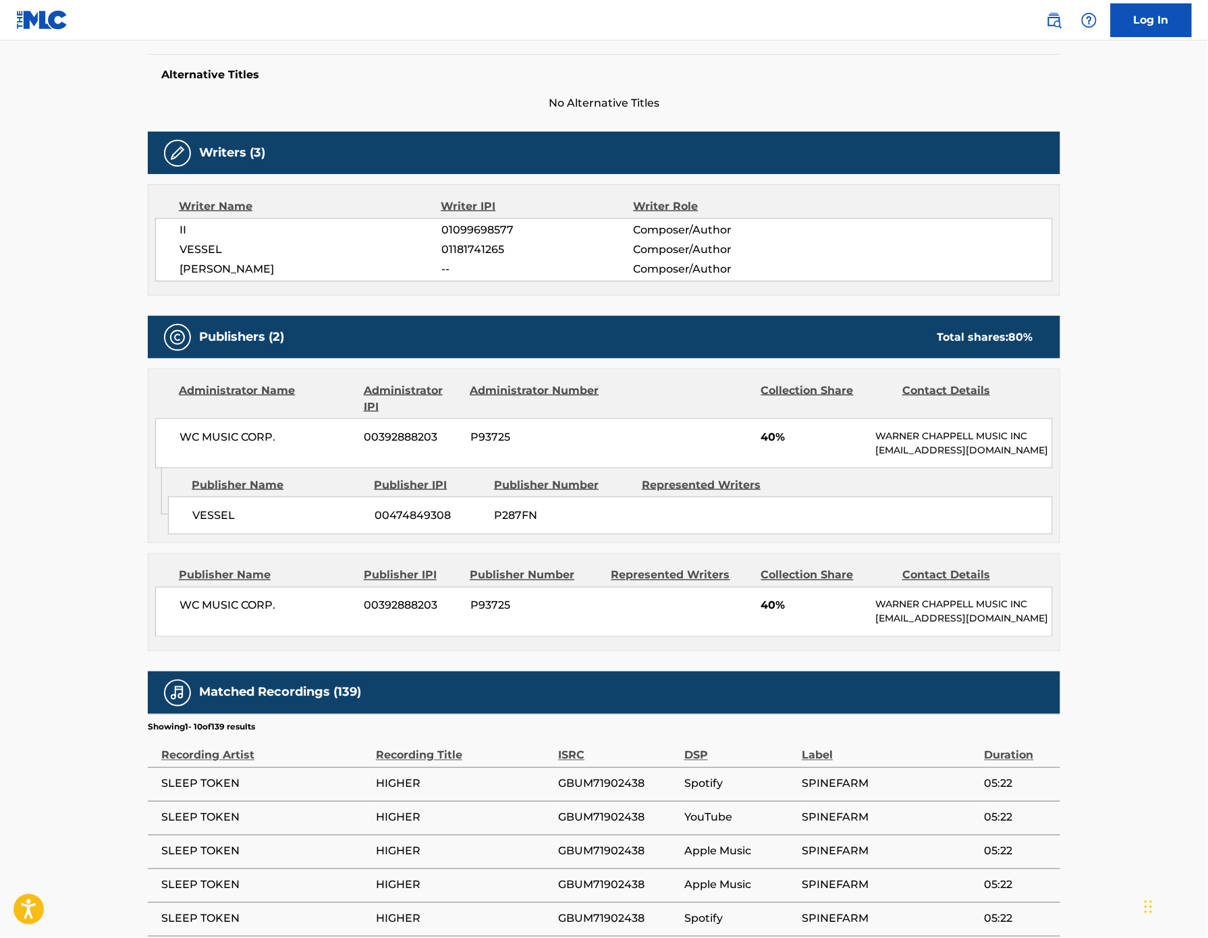
scroll to position [12, 0]
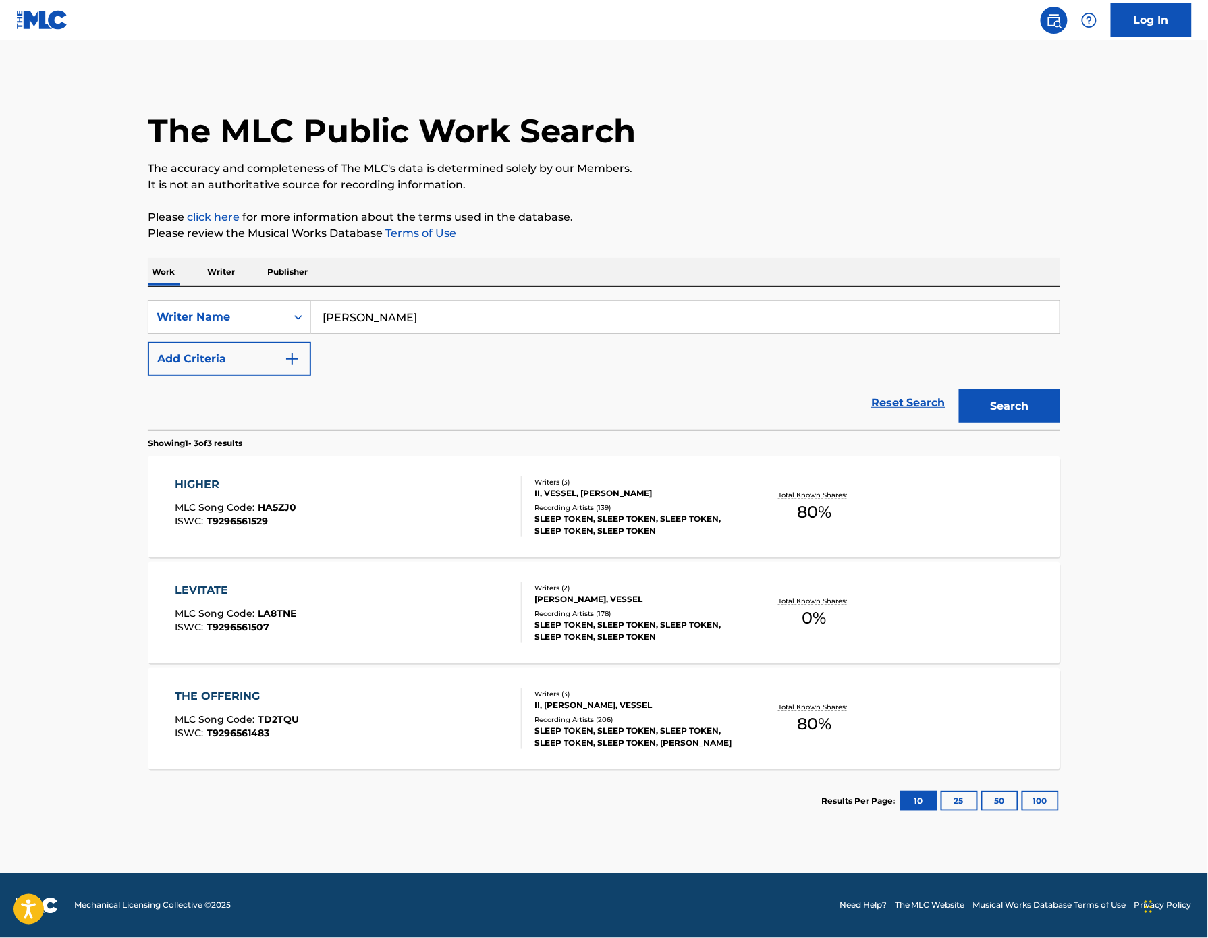
click at [175, 598] on div "LEVITATE" at bounding box center [235, 590] width 121 height 16
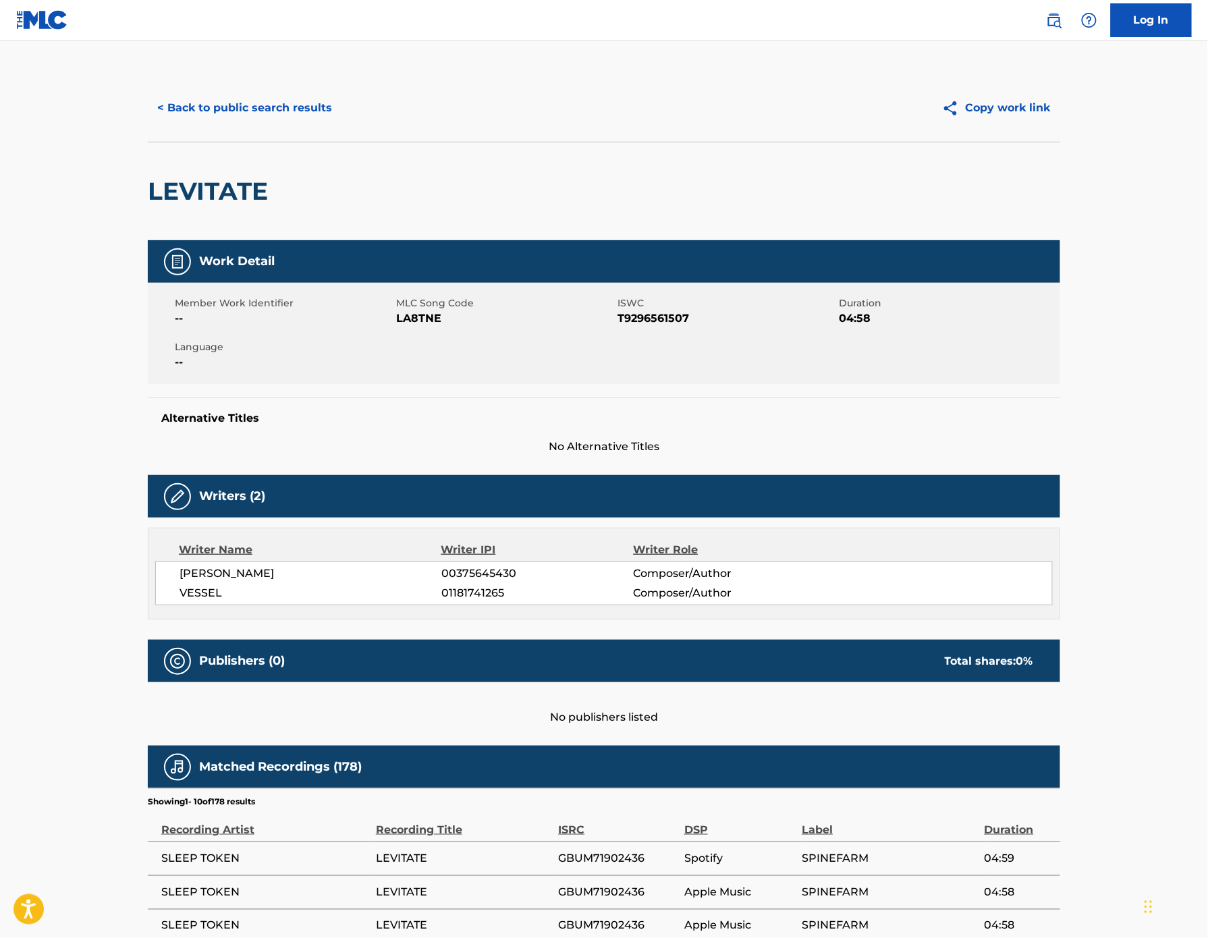
click at [148, 125] on button "< Back to public search results" at bounding box center [245, 108] width 194 height 34
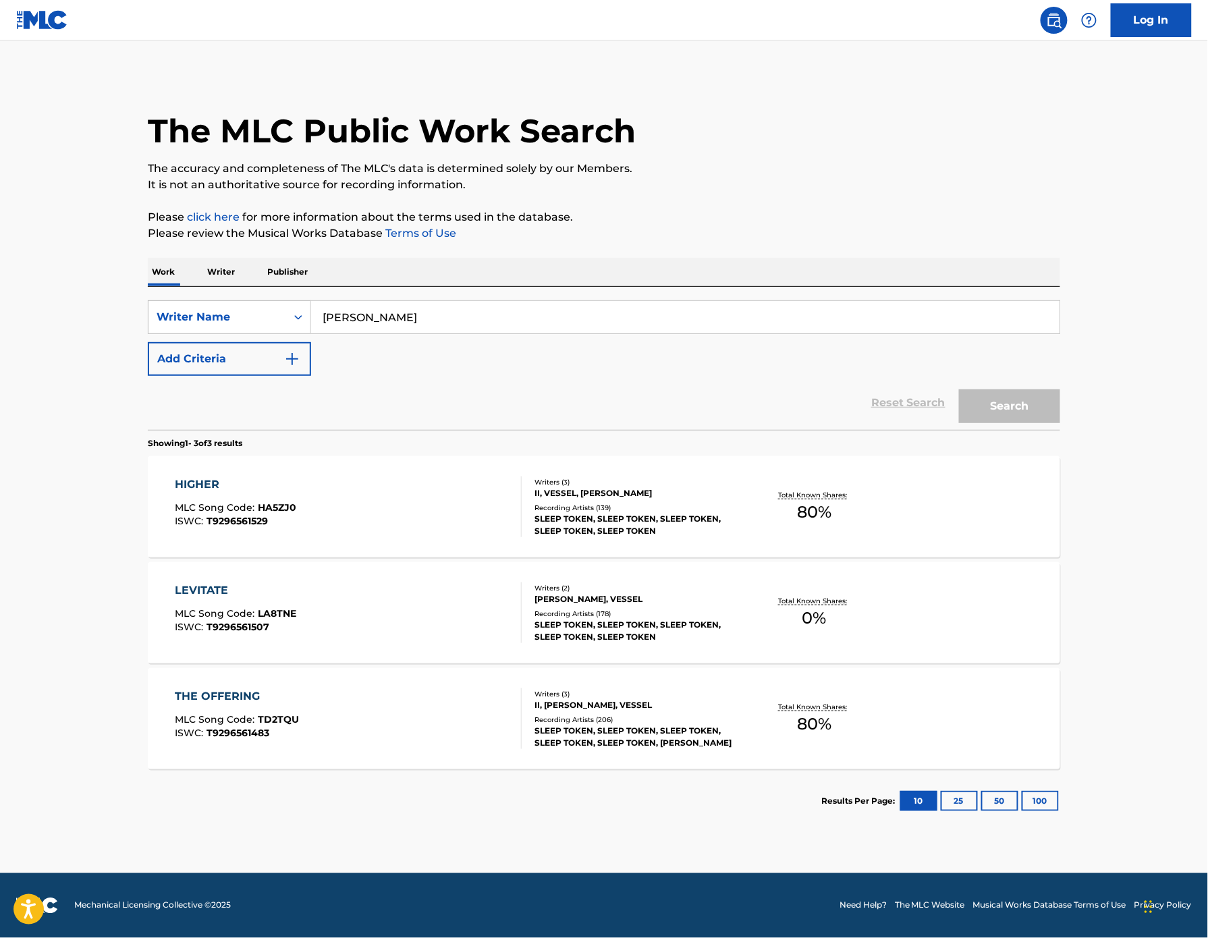
scroll to position [11, 0]
click at [175, 704] on div "THE OFFERING" at bounding box center [237, 696] width 124 height 16
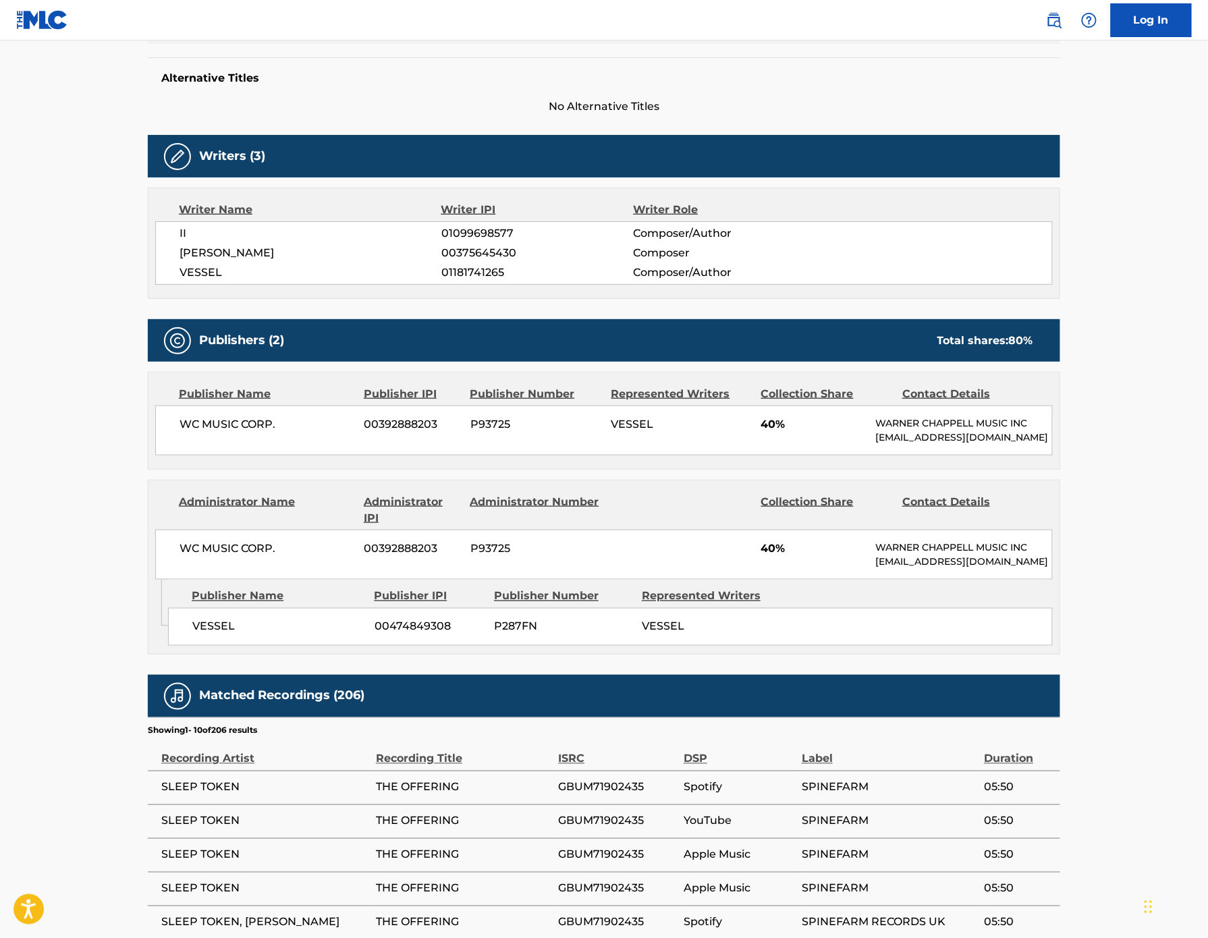
scroll to position [389, 0]
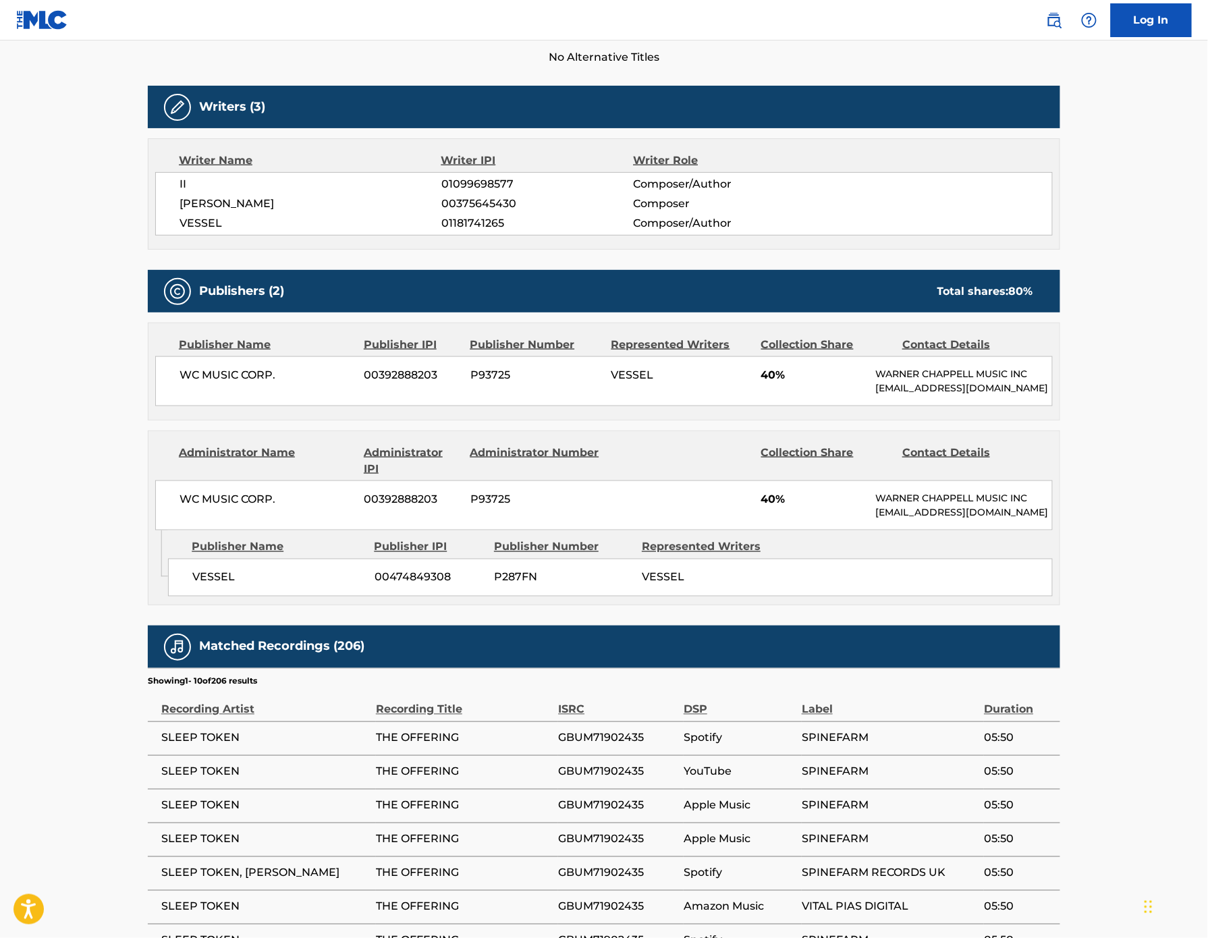
click at [470, 383] on span "P93725" at bounding box center [535, 375] width 131 height 16
copy span "P93725"
click at [499, 586] on span "P287FN" at bounding box center [563, 577] width 138 height 16
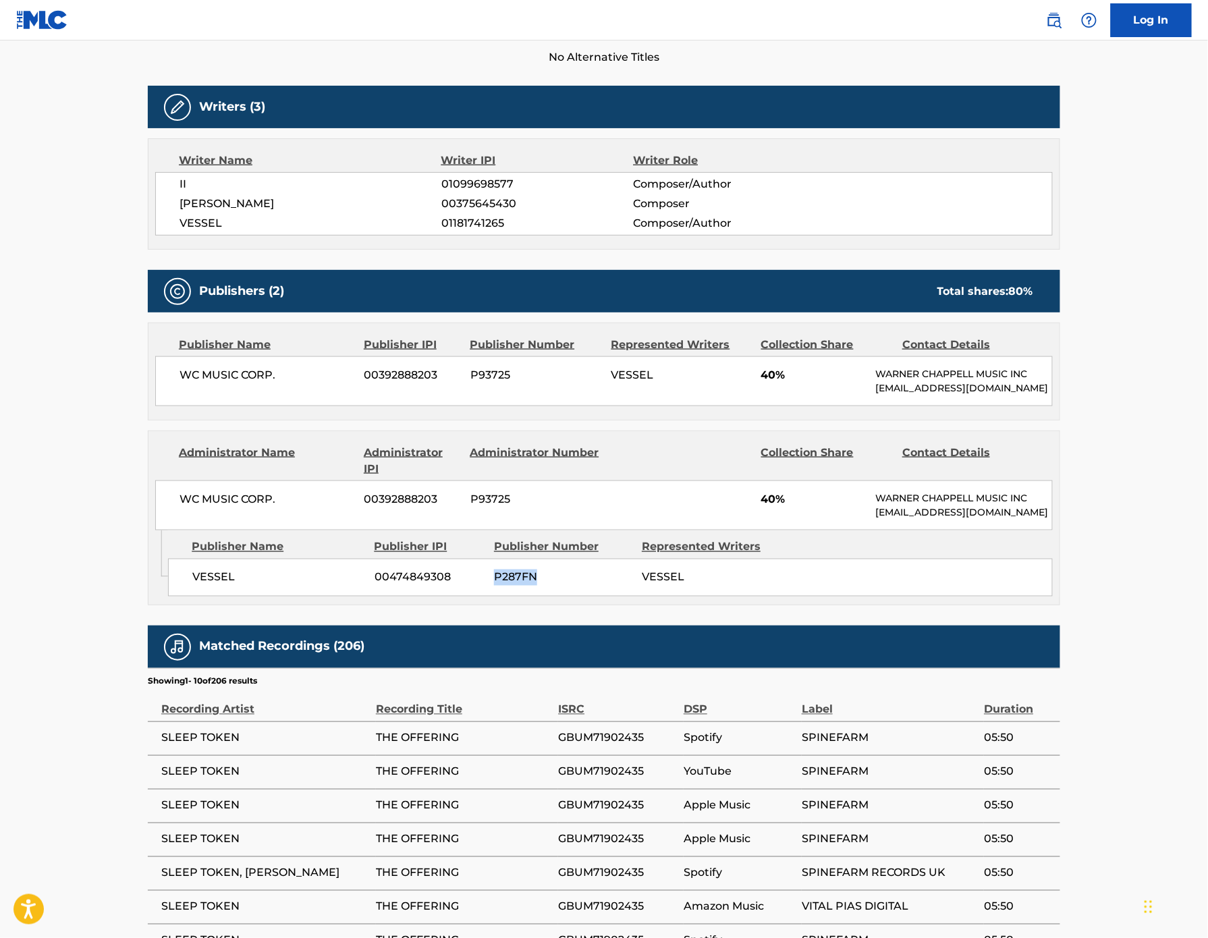
copy span "P287FN"
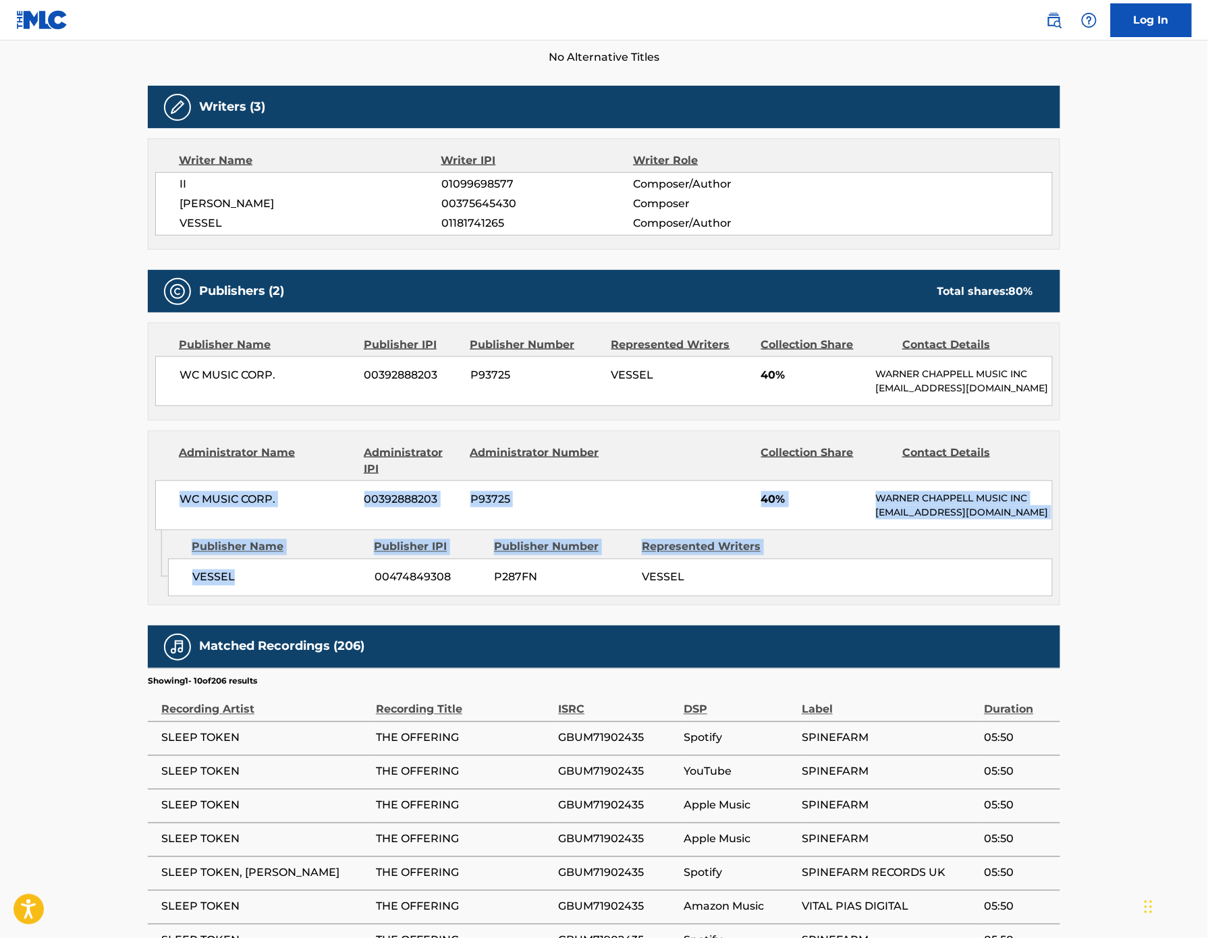
drag, startPoint x: 94, startPoint y: 600, endPoint x: 177, endPoint y: 685, distance: 118.3
click at [177, 605] on div "Administrator Name Administrator IPI Administrator Number Collection Share Cont…" at bounding box center [604, 517] width 912 height 175
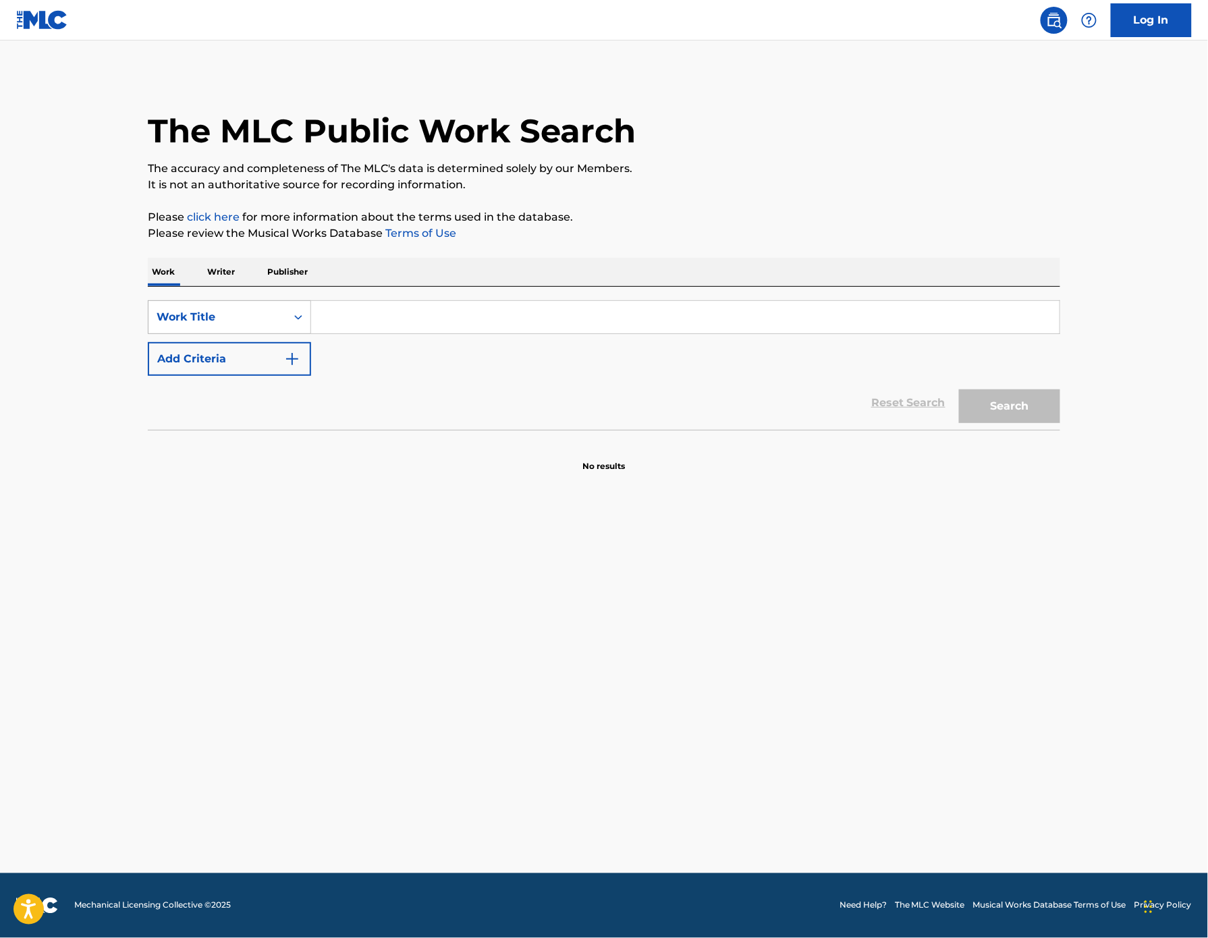
click at [157, 325] on div "Work Title" at bounding box center [217, 317] width 121 height 16
click at [148, 411] on div "MLC Song Code" at bounding box center [229, 394] width 162 height 34
click at [311, 333] on input "Search Form" at bounding box center [685, 317] width 748 height 32
type input "vessel"
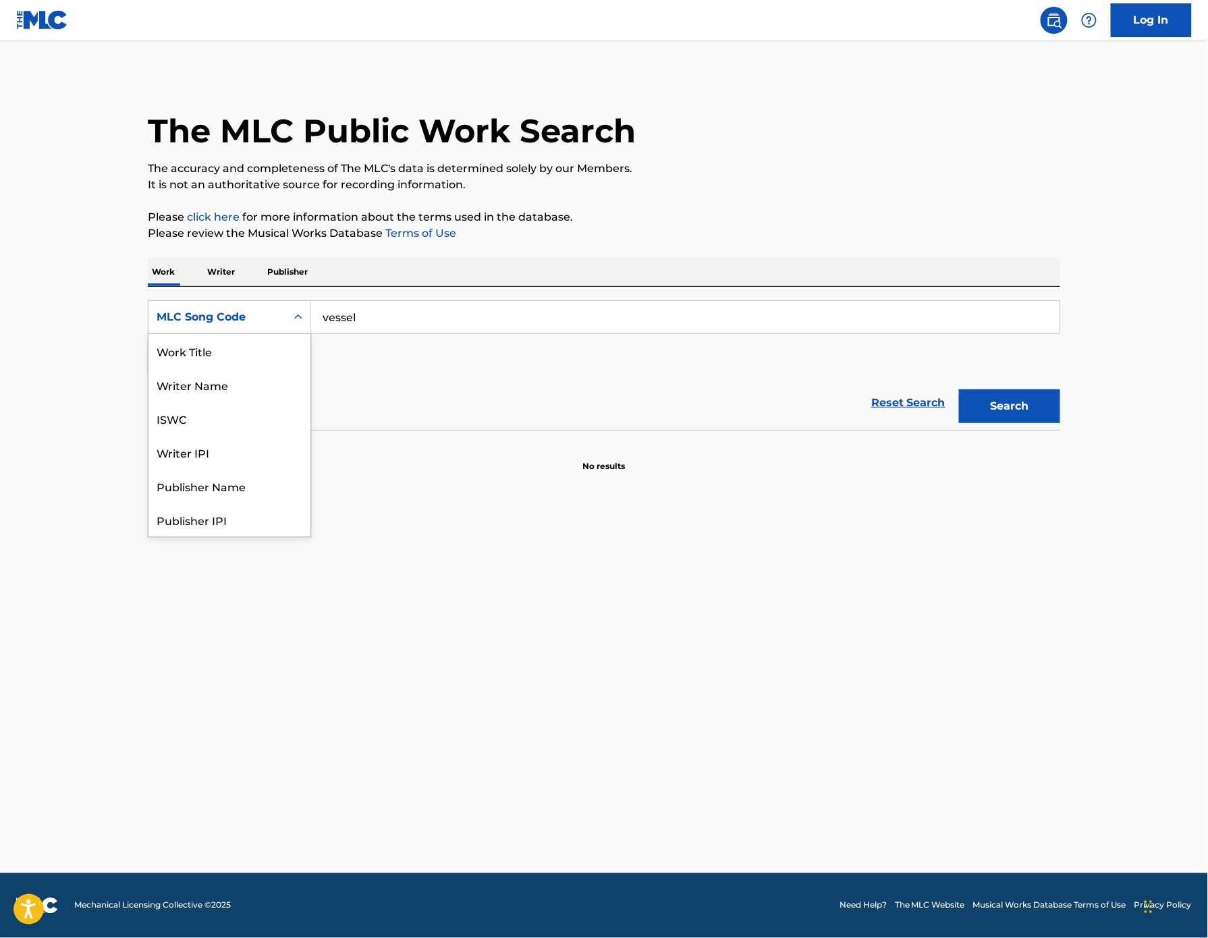
click at [157, 325] on div "MLC Song Code" at bounding box center [217, 317] width 121 height 16
click at [148, 401] on div "Writer Name" at bounding box center [229, 385] width 162 height 34
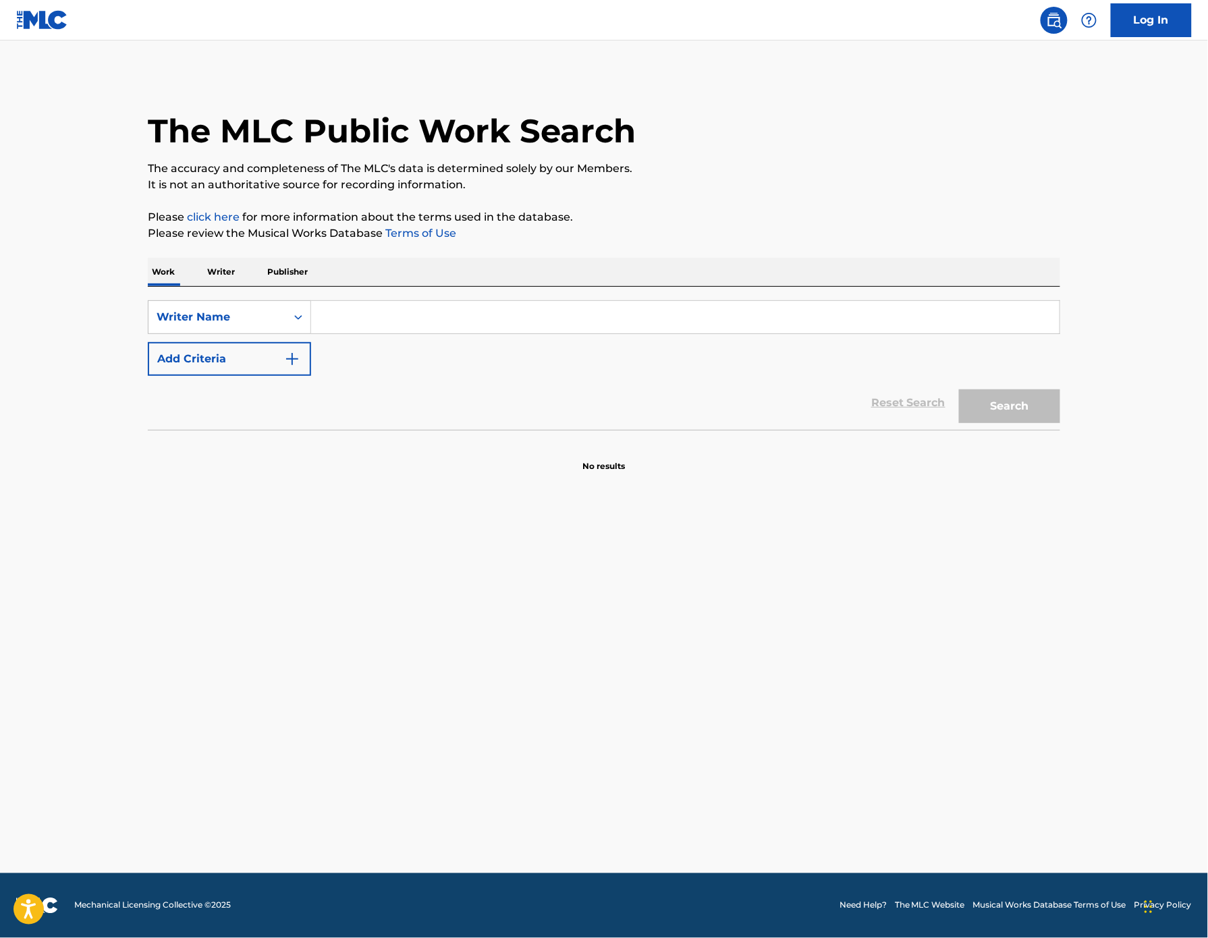
click at [311, 333] on input "Search Form" at bounding box center [685, 317] width 748 height 32
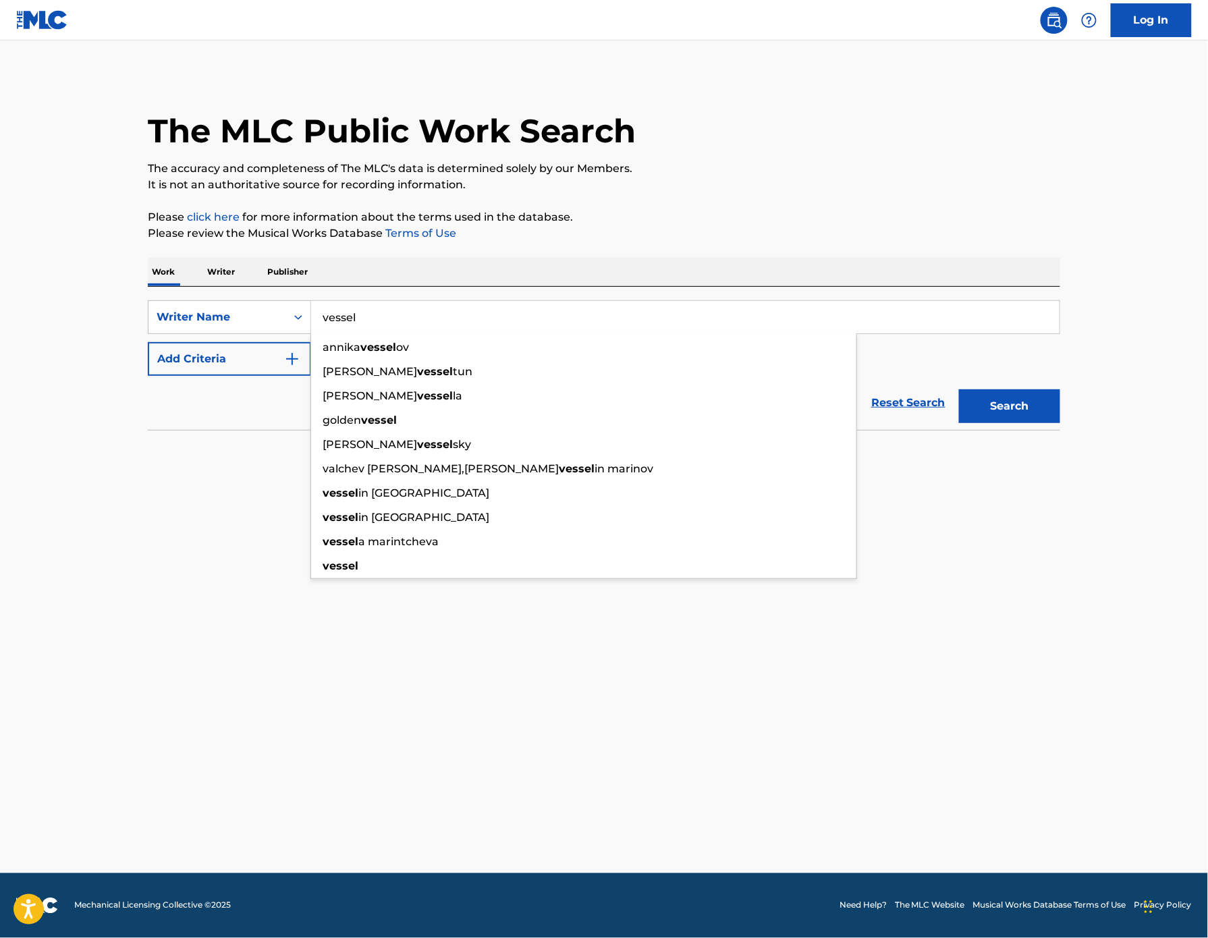
type input "vessel"
click at [1060, 423] on button "Search" at bounding box center [1009, 406] width 101 height 34
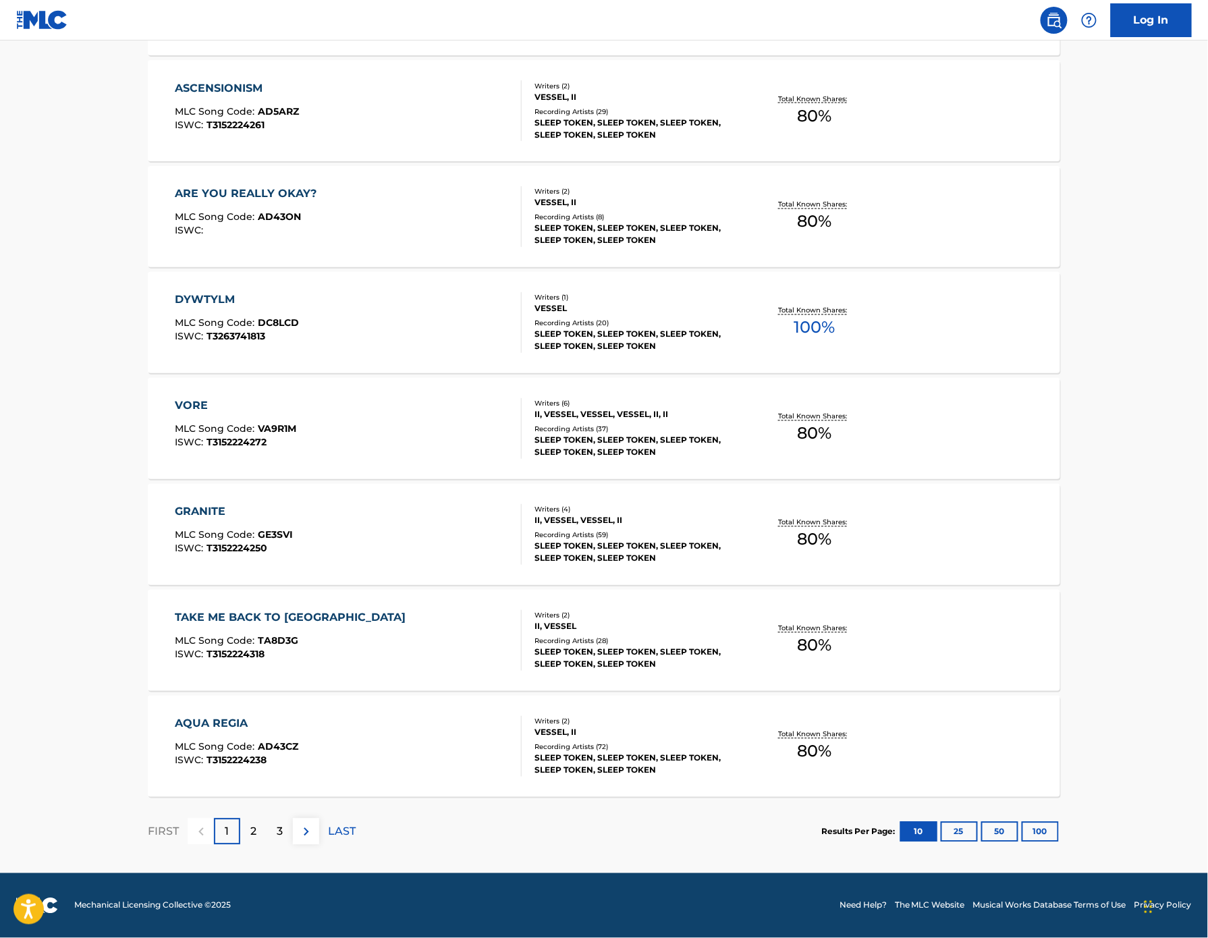
scroll to position [803, 0]
click at [1059, 822] on button "100" at bounding box center [1040, 832] width 37 height 20
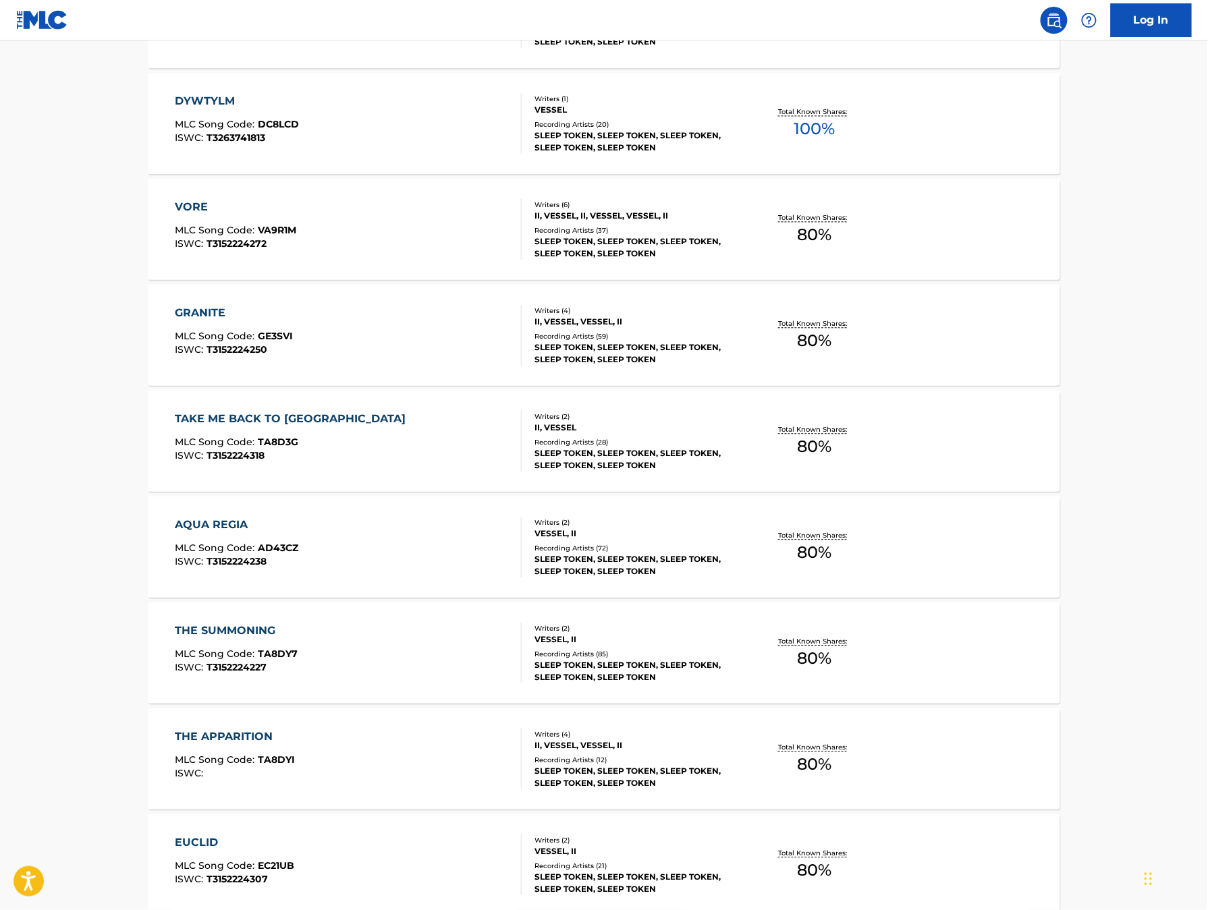
scroll to position [5169, 0]
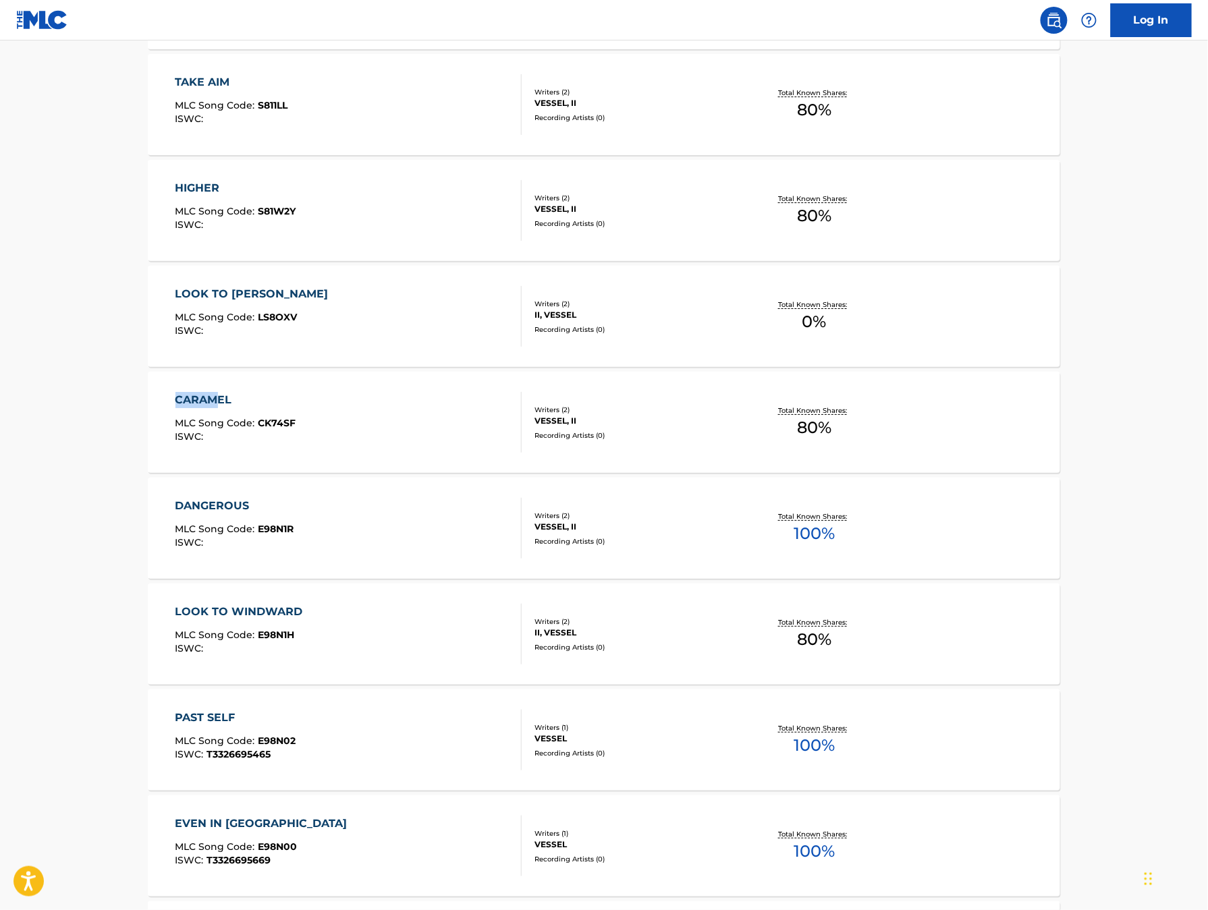
click at [240, 453] on div "CARAMEL MLC Song Code : CK74SF ISWC :" at bounding box center [348, 422] width 347 height 61
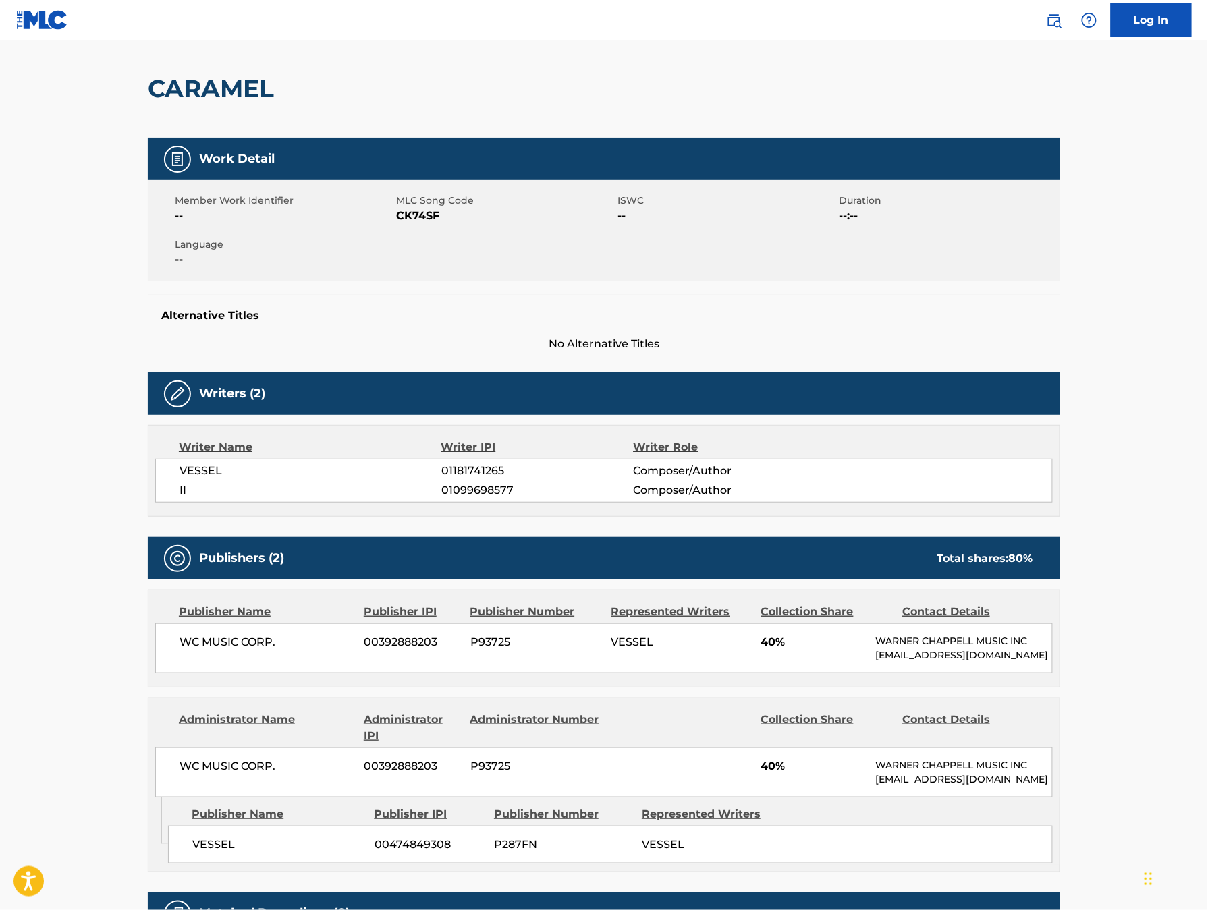
scroll to position [104, 0]
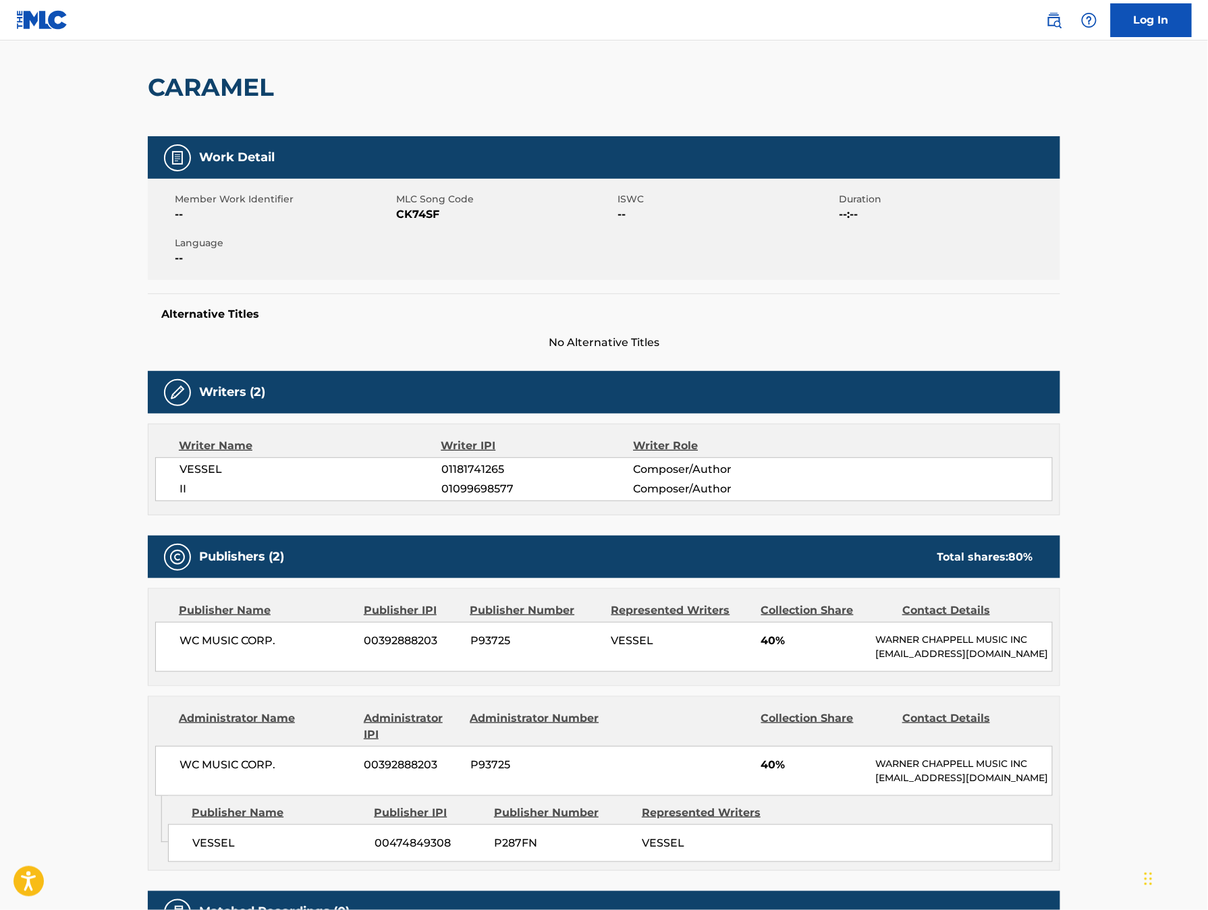
click at [396, 223] on span "CK74SF" at bounding box center [505, 214] width 218 height 16
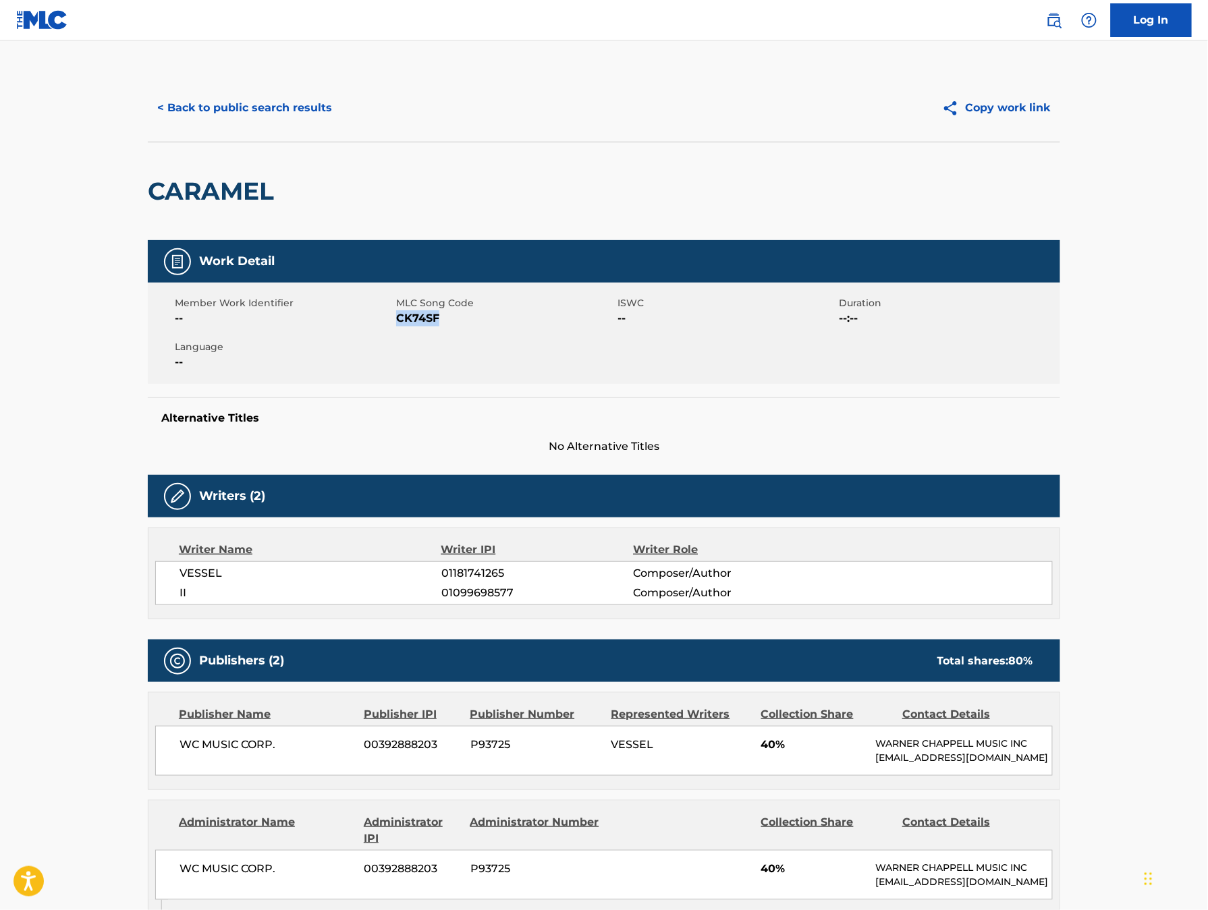
scroll to position [0, 0]
copy span "CK74SF"
click at [92, 57] on main "< Back to public search results Copy work link CARAMEL Work Detail Member Work …" at bounding box center [604, 570] width 1208 height 1061
